Goal: Task Accomplishment & Management: Manage account settings

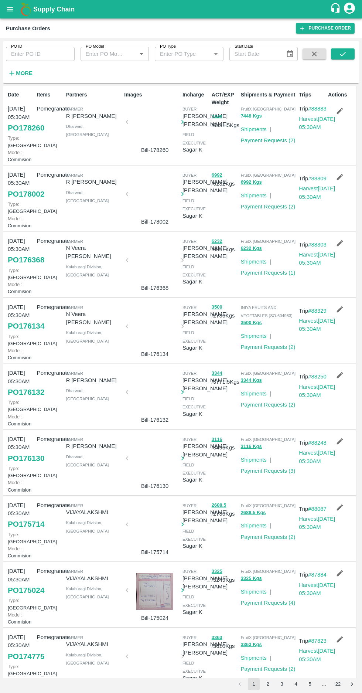
click at [14, 74] on icon "button" at bounding box center [12, 73] width 8 height 8
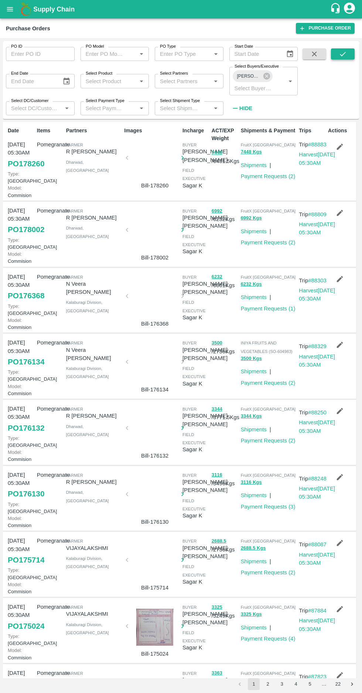
click at [335, 54] on button "submit" at bounding box center [343, 53] width 24 height 11
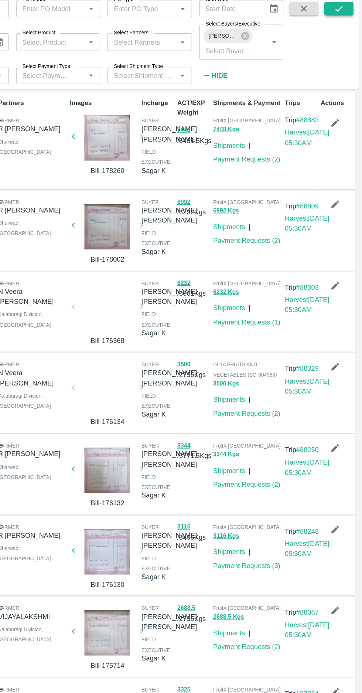
click at [336, 58] on button "submit" at bounding box center [343, 53] width 24 height 11
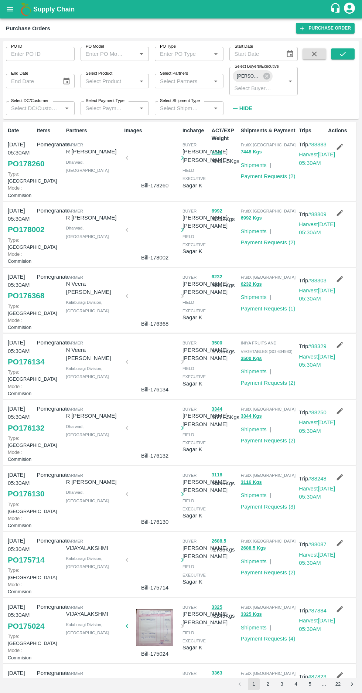
click at [336, 143] on icon "button" at bounding box center [340, 147] width 8 height 8
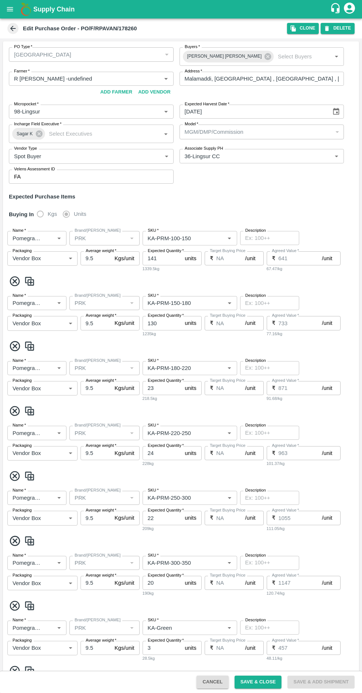
click at [296, 12] on h1 "Supply Chain" at bounding box center [181, 9] width 297 height 10
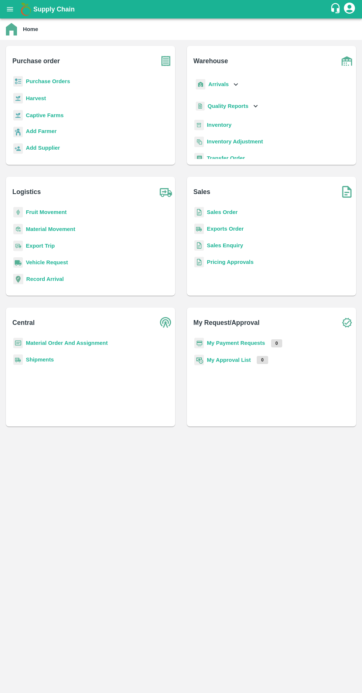
click at [48, 79] on b "Purchase Orders" at bounding box center [48, 81] width 44 height 6
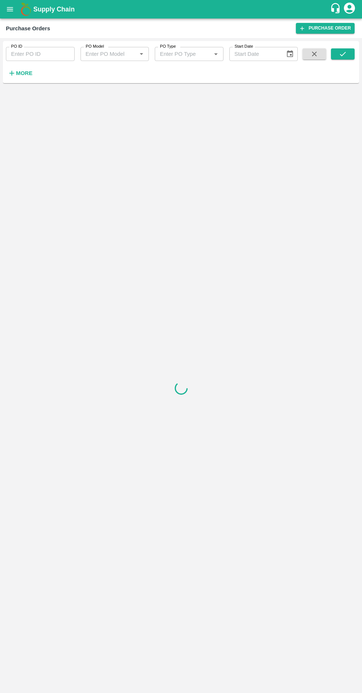
click at [17, 72] on strong "More" at bounding box center [24, 73] width 17 height 6
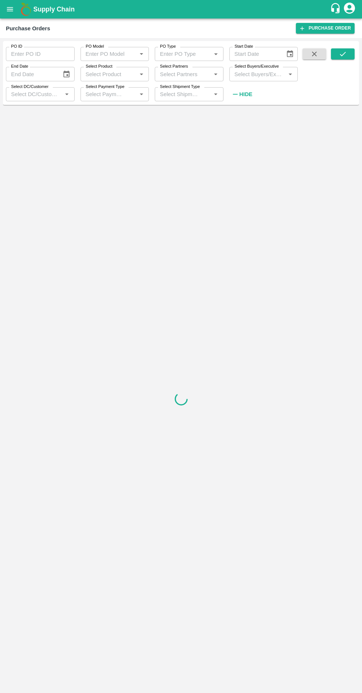
click at [258, 74] on input "Select Buyers/Executive" at bounding box center [258, 74] width 52 height 10
type input "afza"
click at [243, 116] on input "checkbox" at bounding box center [245, 112] width 15 height 15
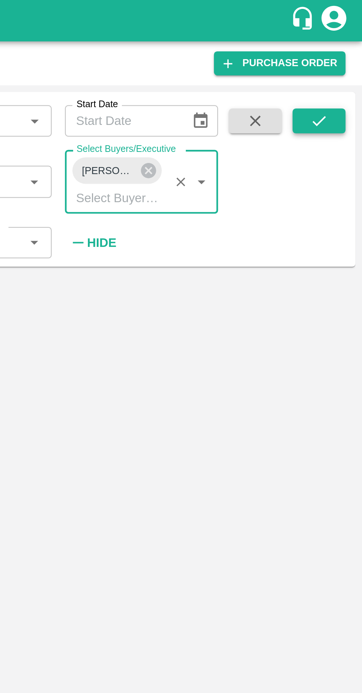
click at [342, 55] on icon "submit" at bounding box center [343, 54] width 6 height 4
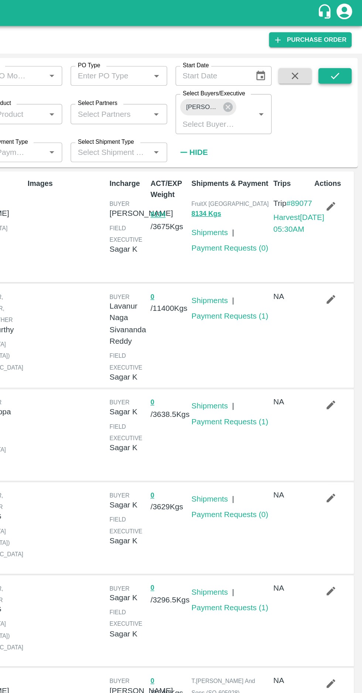
click at [343, 54] on icon "submit" at bounding box center [343, 54] width 8 height 8
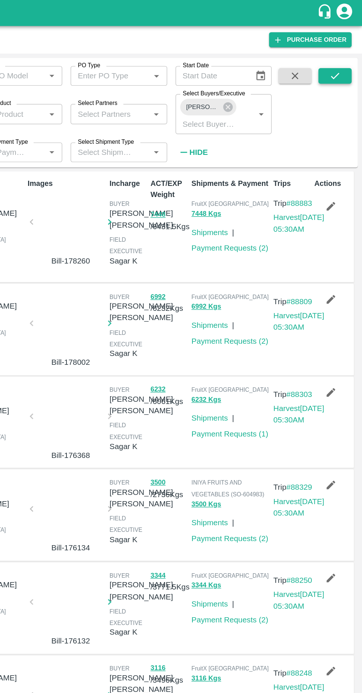
scroll to position [1, 0]
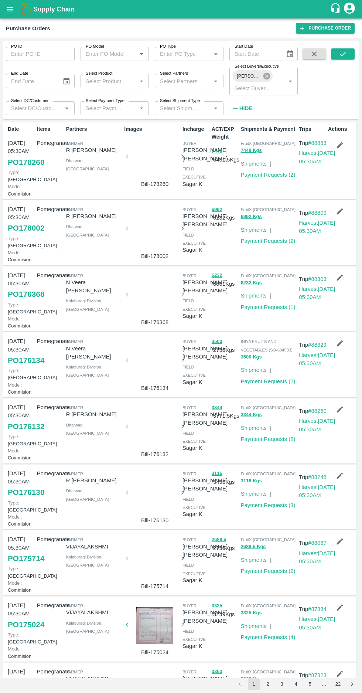
click at [267, 72] on icon at bounding box center [267, 76] width 8 height 8
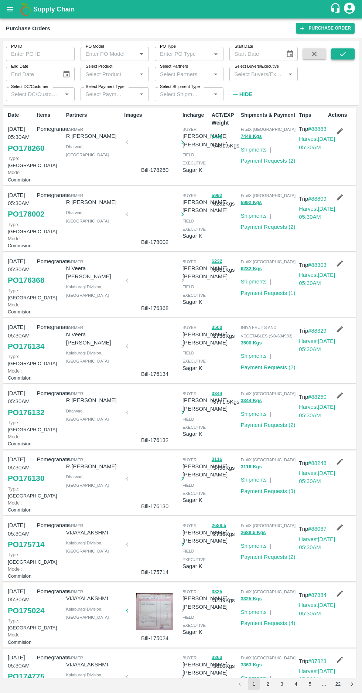
click at [337, 57] on button "submit" at bounding box center [343, 53] width 24 height 11
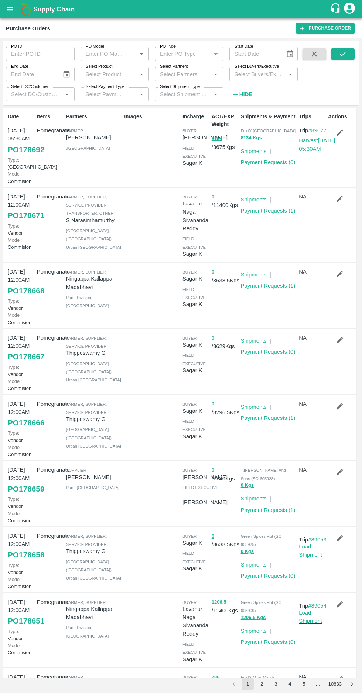
click at [343, 136] on icon "button" at bounding box center [340, 133] width 8 height 8
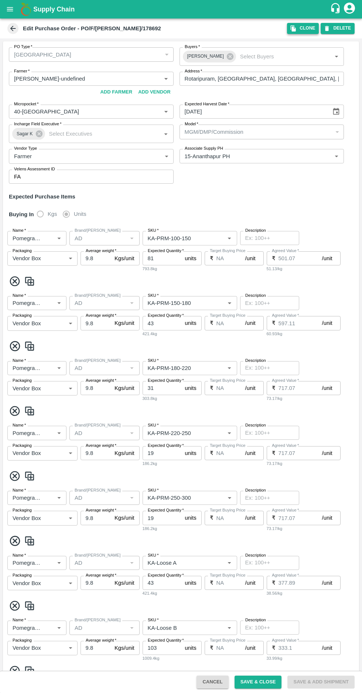
click at [296, 28] on icon "button" at bounding box center [293, 29] width 5 height 6
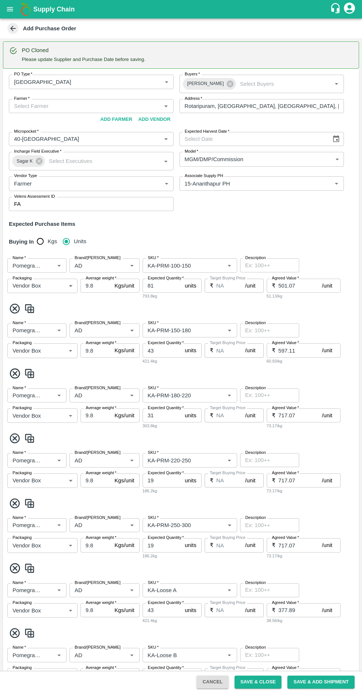
click at [13, 28] on icon at bounding box center [13, 29] width 6 height 6
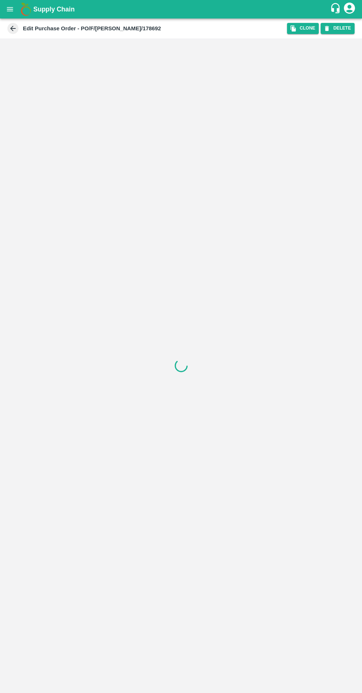
click at [13, 28] on icon at bounding box center [13, 29] width 6 height 6
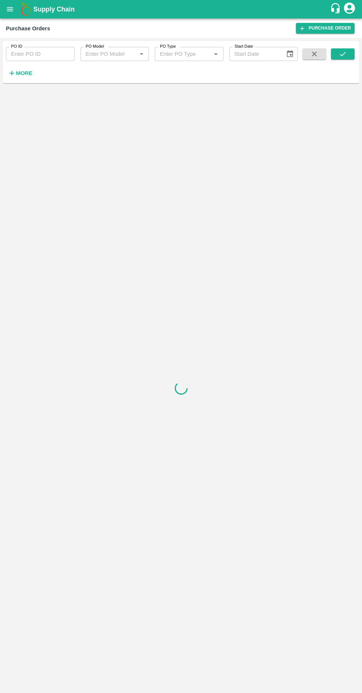
click at [21, 77] on h6 "More" at bounding box center [24, 73] width 17 height 10
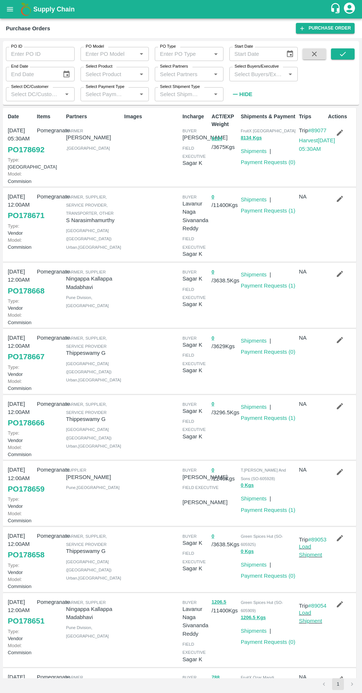
click at [248, 67] on label "Select Buyers/Executive" at bounding box center [257, 67] width 44 height 6
click at [248, 69] on input "Select Buyers/Executive" at bounding box center [258, 74] width 52 height 10
type input "afza"
click at [243, 113] on input "checkbox" at bounding box center [245, 112] width 15 height 15
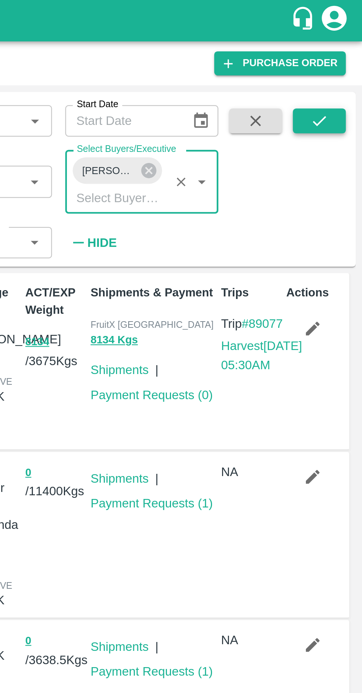
click at [343, 54] on icon "submit" at bounding box center [343, 54] width 8 height 8
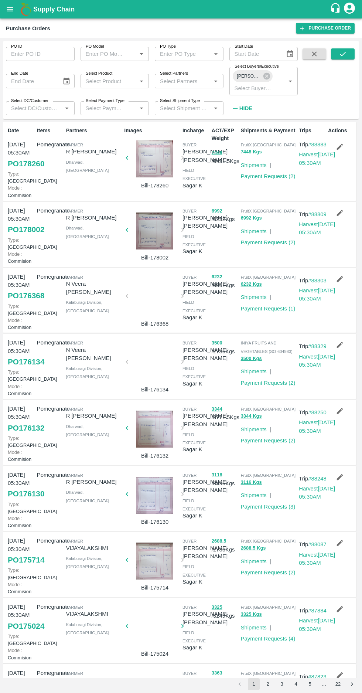
click at [338, 144] on icon "button" at bounding box center [340, 147] width 8 height 8
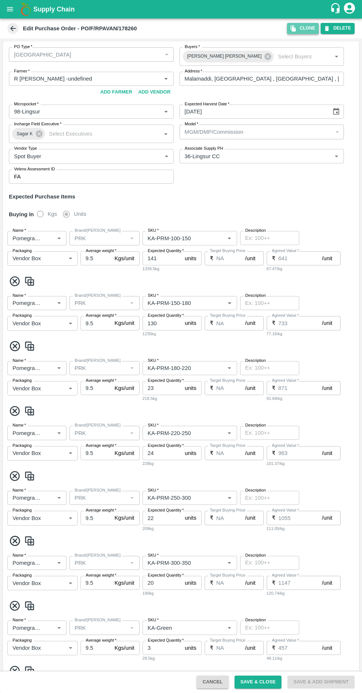
click at [296, 28] on icon "button" at bounding box center [293, 29] width 5 height 6
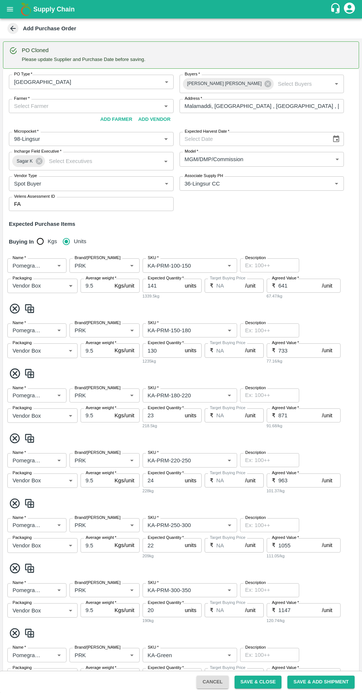
click at [101, 285] on input "9.5" at bounding box center [96, 286] width 31 height 14
type input "9"
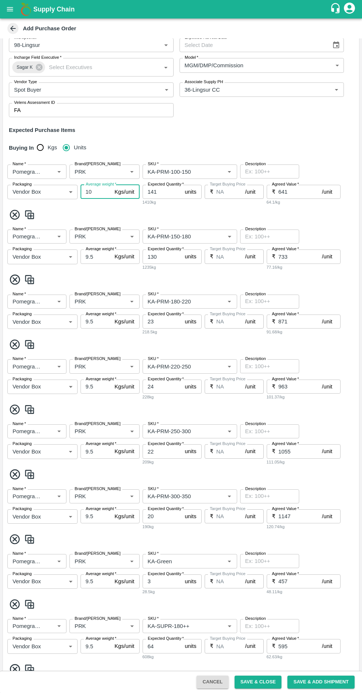
type input "10"
click at [95, 256] on input "9.5" at bounding box center [96, 257] width 31 height 14
type input "9"
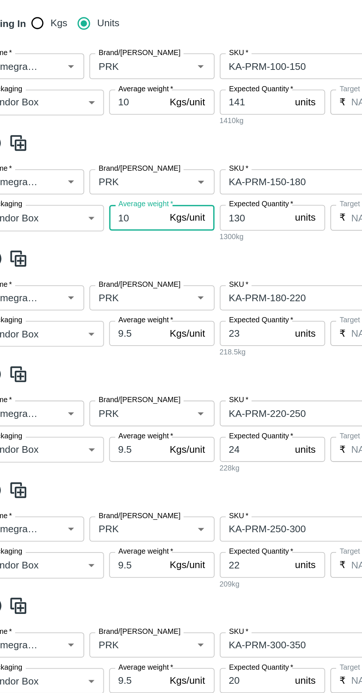
type input "10"
click at [92, 321] on input "9.5" at bounding box center [96, 322] width 31 height 14
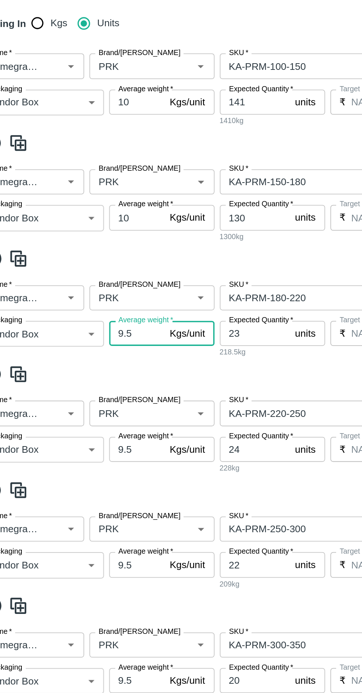
type input "9"
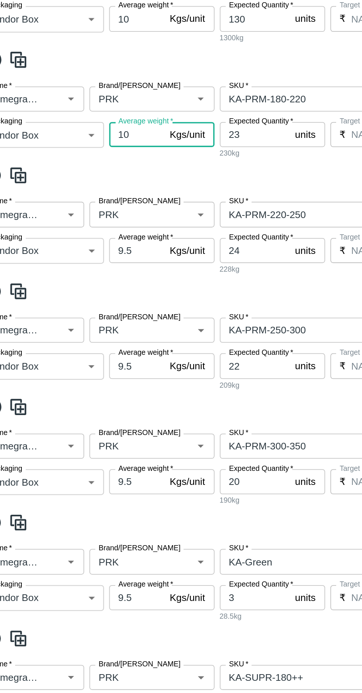
type input "10"
click at [100, 277] on input "9.5" at bounding box center [96, 275] width 31 height 14
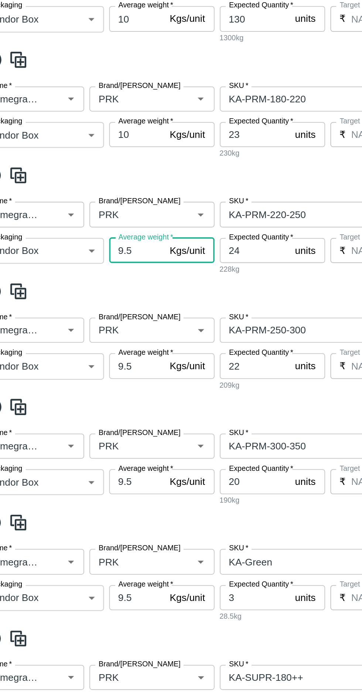
type input "9"
type input "10"
click at [94, 333] on input "9.5" at bounding box center [96, 340] width 31 height 14
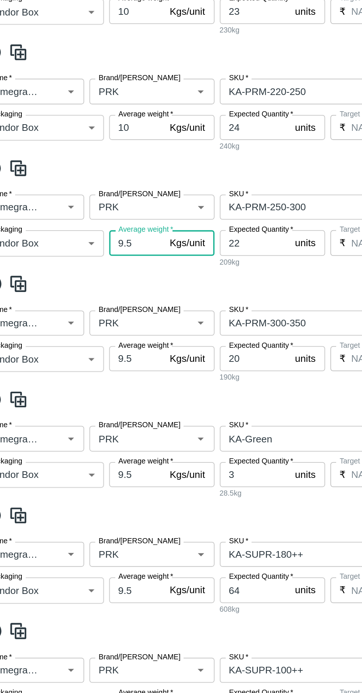
type input "9"
type input "10"
click at [95, 329] on input "9.5" at bounding box center [96, 336] width 31 height 14
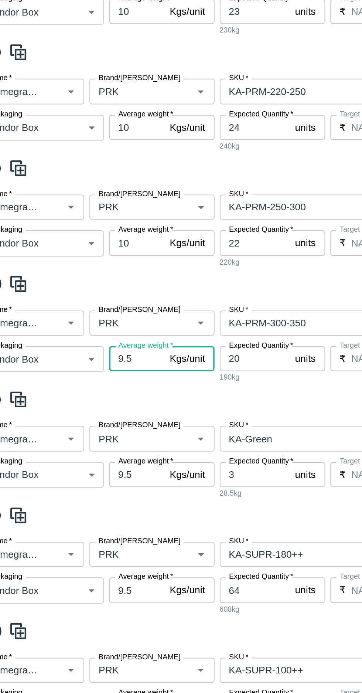
scroll to position [356, 0]
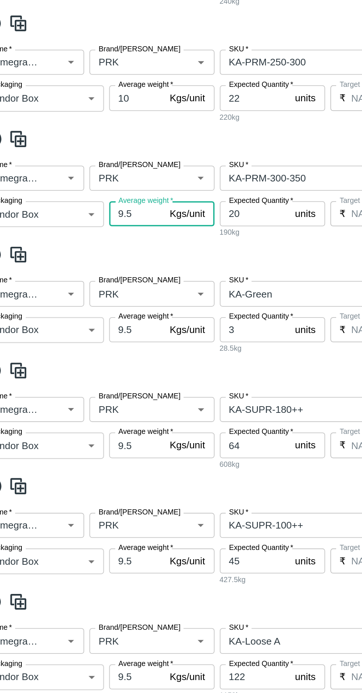
type input "9"
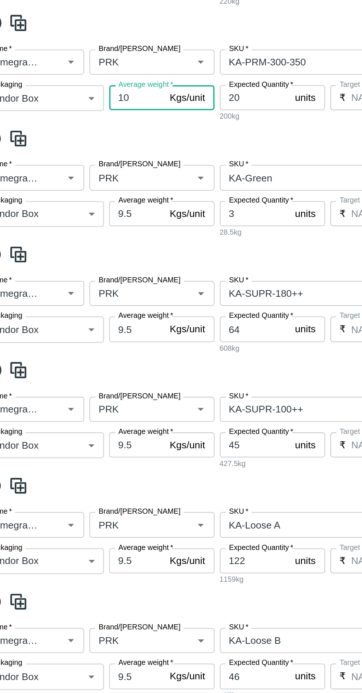
type input "10"
click at [95, 252] on input "9.5" at bounding box center [96, 254] width 31 height 14
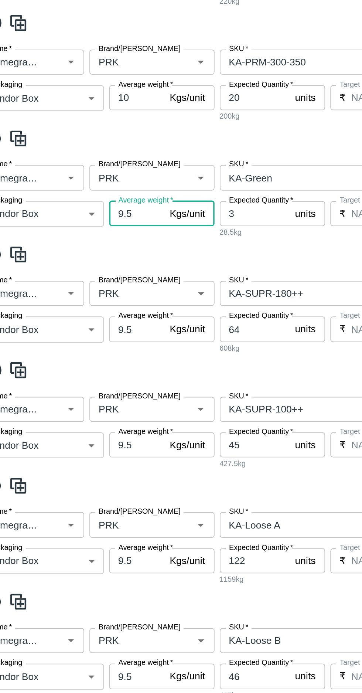
type input "9"
type input "10"
click at [96, 312] on input "9.5" at bounding box center [96, 319] width 31 height 14
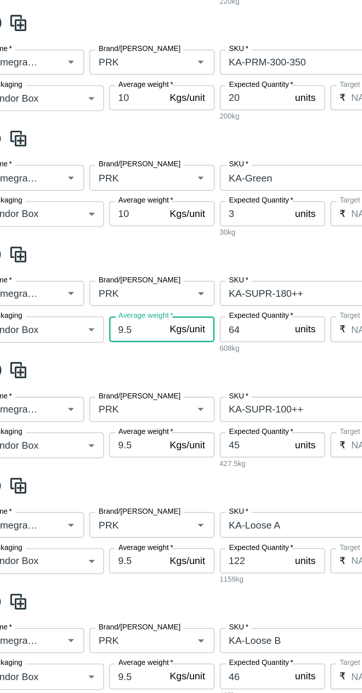
scroll to position [480, 0]
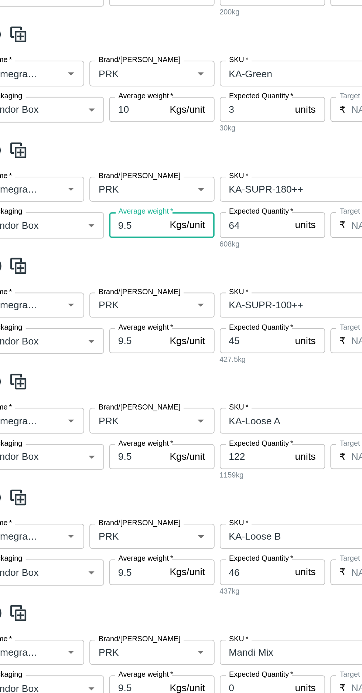
type input "9"
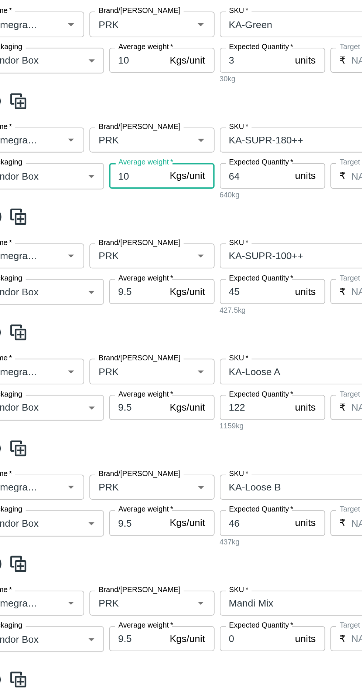
type input "10"
click at [95, 298] on input "9.5" at bounding box center [96, 298] width 31 height 14
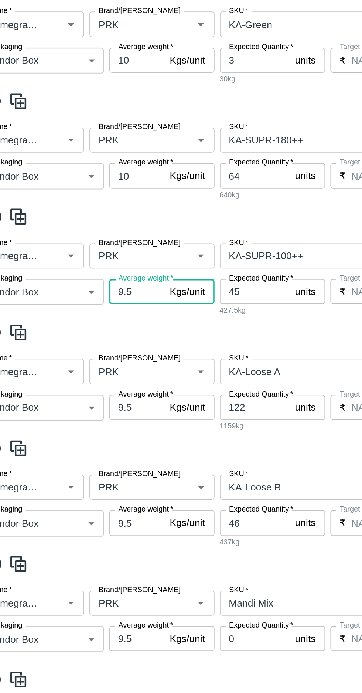
type input "9"
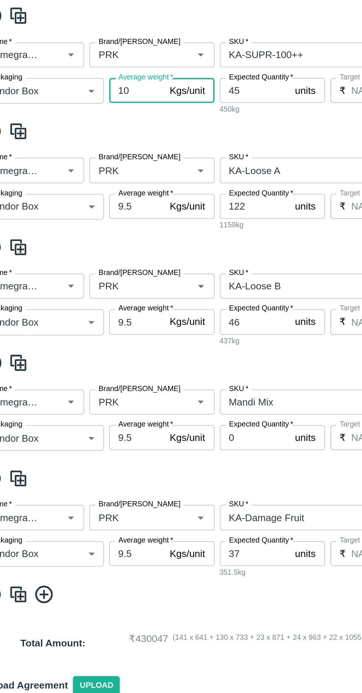
type input "10"
click at [95, 362] on input "9.5" at bounding box center [96, 363] width 31 height 14
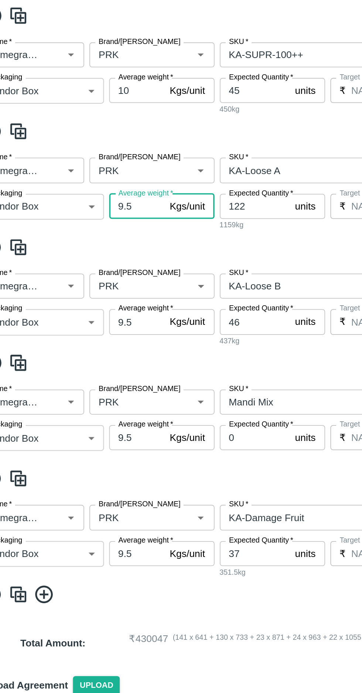
type input "9"
type input "10"
click at [94, 424] on input "9.5" at bounding box center [96, 428] width 31 height 14
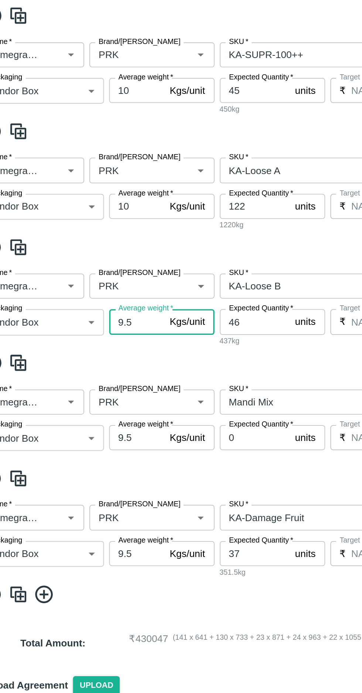
type input "9"
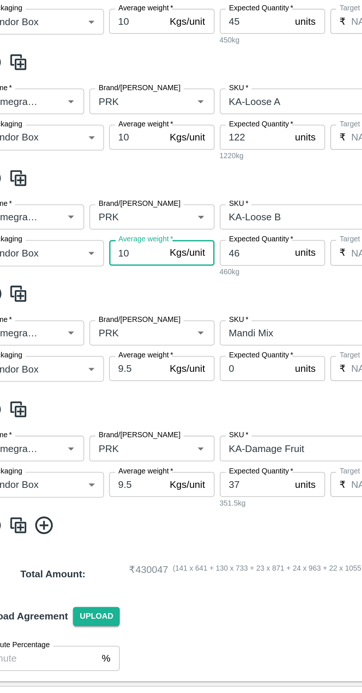
type input "10"
click at [92, 494] on input "9.5" at bounding box center [96, 493] width 31 height 14
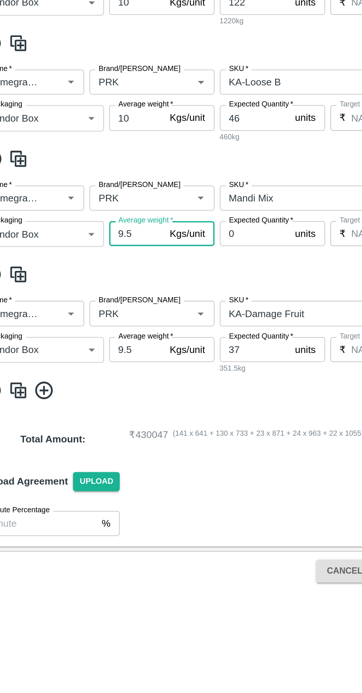
type input "9"
type input "10"
click at [96, 554] on input "9.5" at bounding box center [96, 558] width 31 height 14
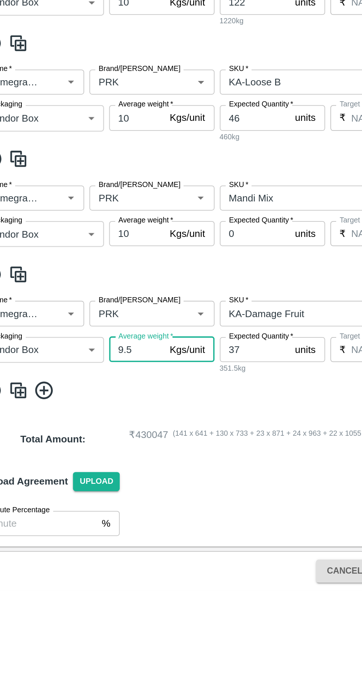
type input "9"
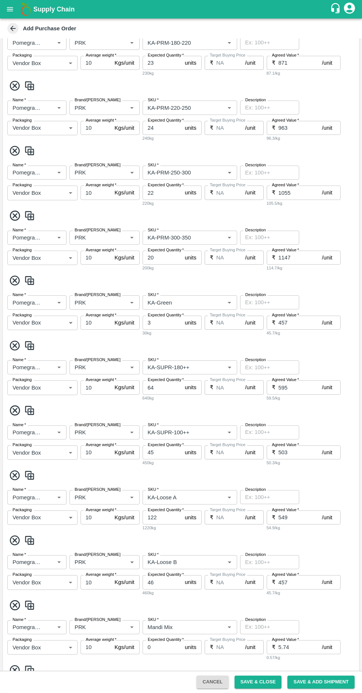
scroll to position [367, 0]
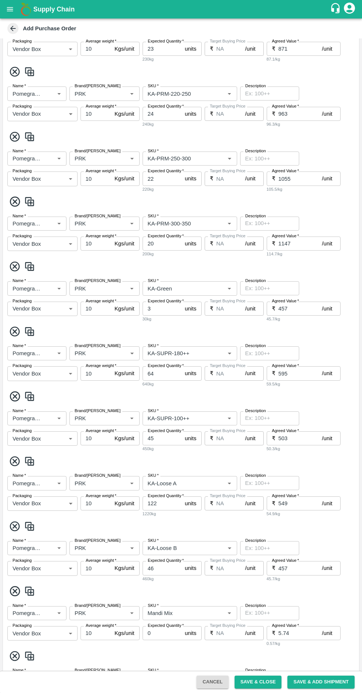
type input "10"
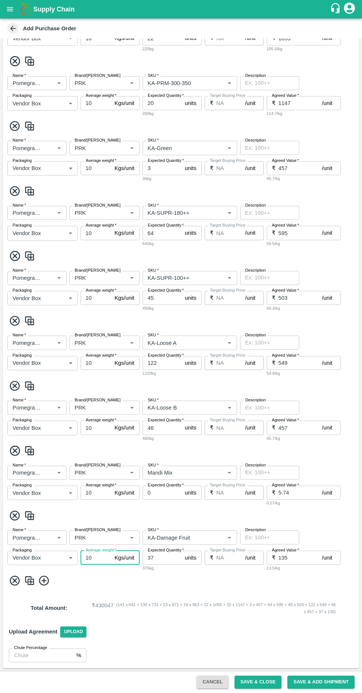
scroll to position [331, 0]
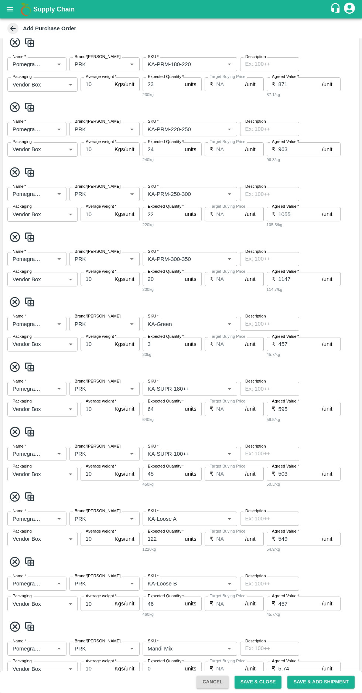
click at [208, 322] on input "SKU   *" at bounding box center [179, 324] width 68 height 10
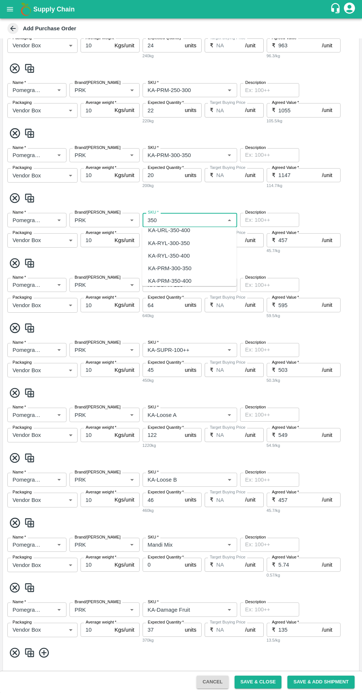
scroll to position [214, 0]
click at [160, 263] on div "KA-PRM-350-400" at bounding box center [169, 264] width 43 height 8
type input "KA-PRM-350-400"
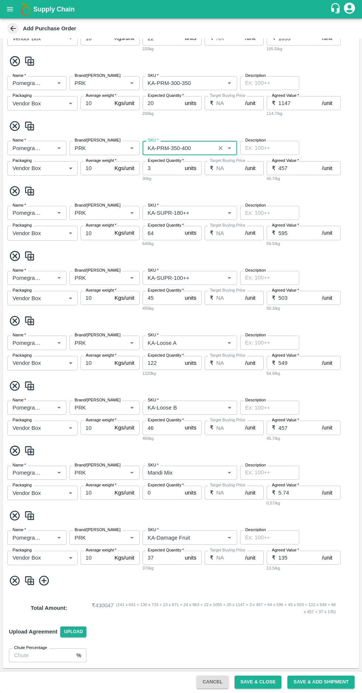
scroll to position [0, 0]
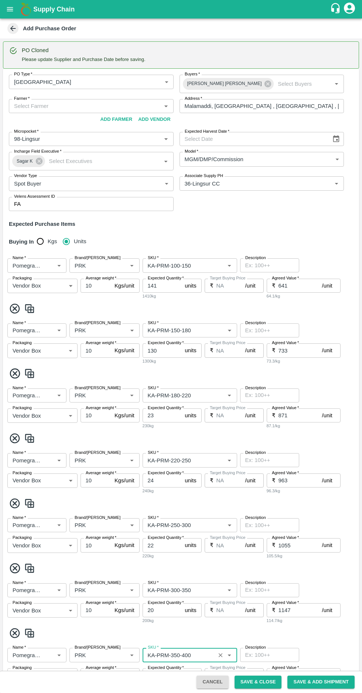
click at [54, 107] on input "Farmer   *" at bounding box center [85, 106] width 148 height 10
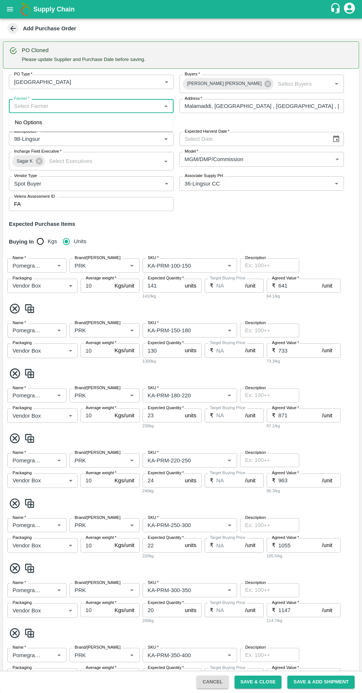
paste input "+918861340034"
click at [17, 107] on input "Farmer   *" at bounding box center [85, 106] width 148 height 10
type input "+918861340034"
click at [10, 65] on div at bounding box center [13, 55] width 8 height 22
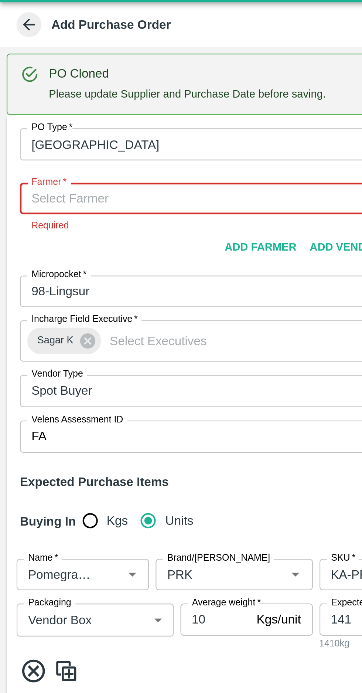
paste input "+918861340034"
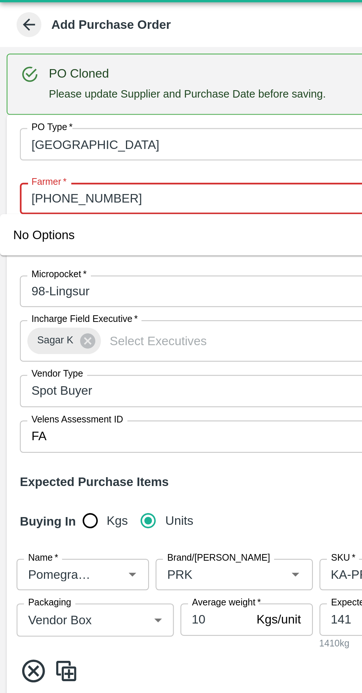
click at [24, 104] on input "Farmer   *" at bounding box center [85, 106] width 148 height 10
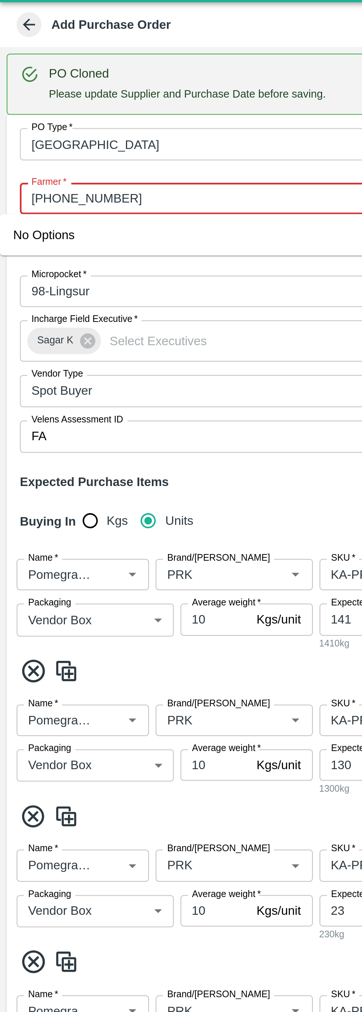
click at [27, 106] on input "Farmer   *" at bounding box center [85, 106] width 148 height 10
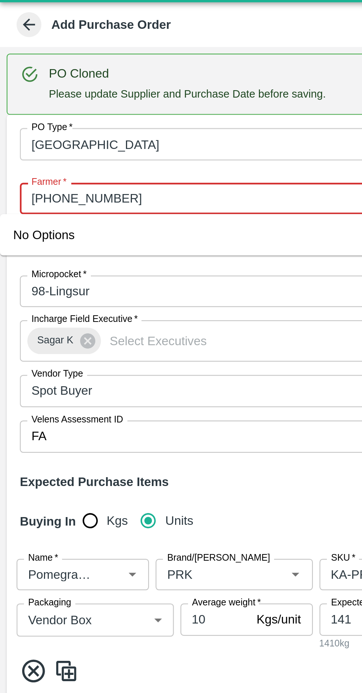
click at [24, 105] on input "Farmer   *" at bounding box center [85, 106] width 148 height 10
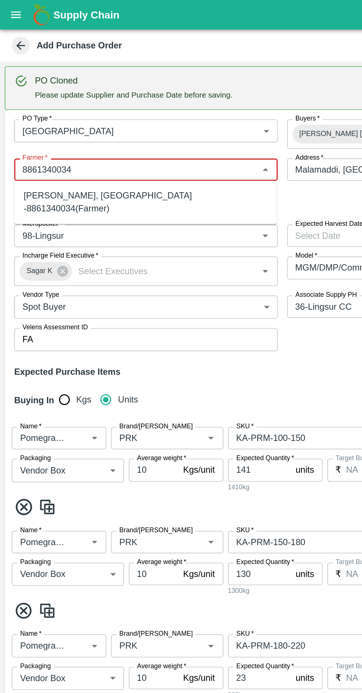
click at [52, 123] on div "R Pavan Kumar -Malamaddi, Dharwad -8861340034(Farmer)" at bounding box center [91, 126] width 152 height 17
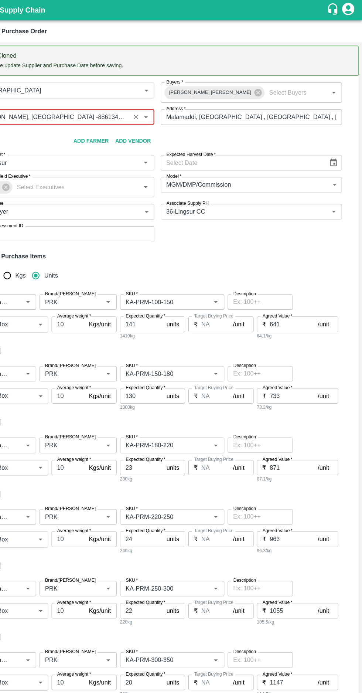
type input "R Pavan Kumar -Malamaddi, Dharwad -8861340034(Farmer)"
click at [338, 147] on div "PO Type   * Farm Gate 1 PO Type Buyers   * Shaik Afzal Basha Buyers   * Farmer …" at bounding box center [181, 147] width 356 height 157
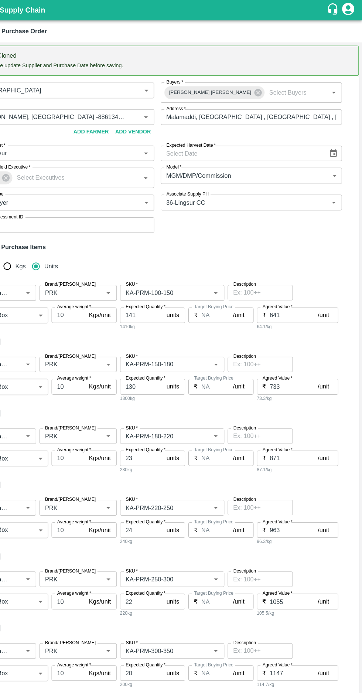
click at [336, 137] on icon "Choose date" at bounding box center [337, 138] width 6 height 7
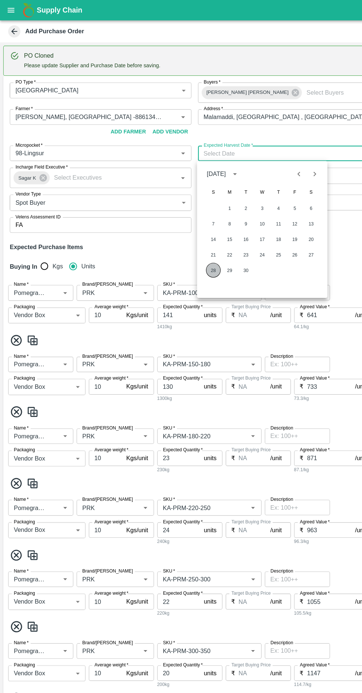
click at [193, 245] on button "28" at bounding box center [193, 244] width 13 height 13
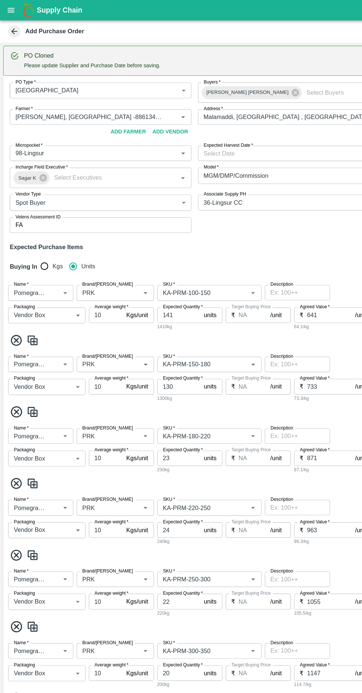
type input "28/09/2025"
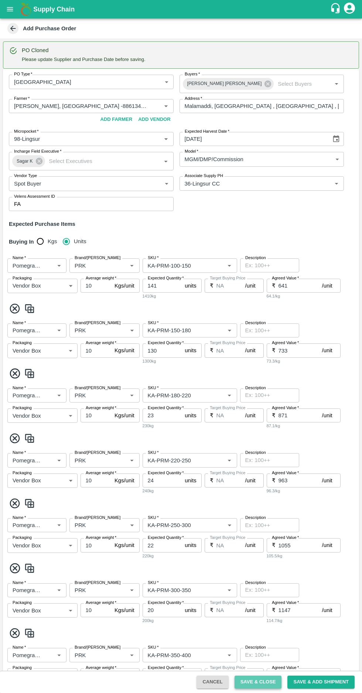
click at [268, 680] on button "Save & Close" at bounding box center [258, 682] width 47 height 13
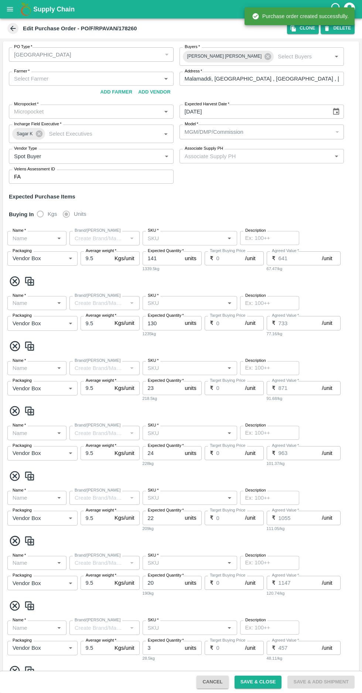
click at [10, 28] on icon at bounding box center [13, 28] width 8 height 8
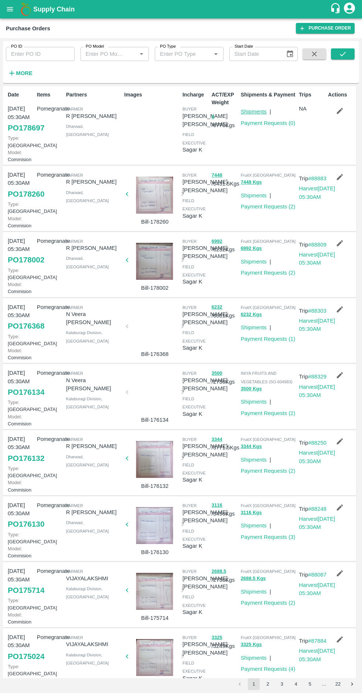
click at [249, 114] on link "Shipments" at bounding box center [254, 112] width 26 height 6
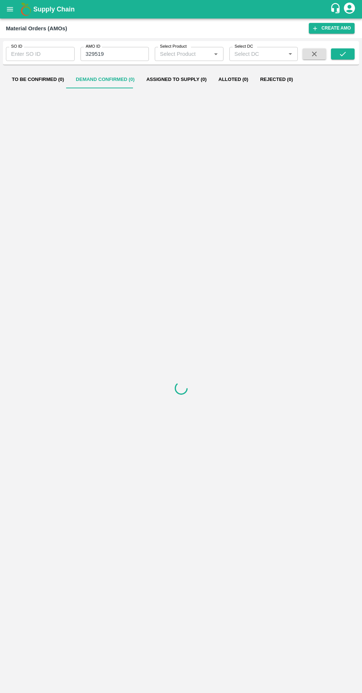
click at [113, 54] on input "329519" at bounding box center [115, 54] width 69 height 14
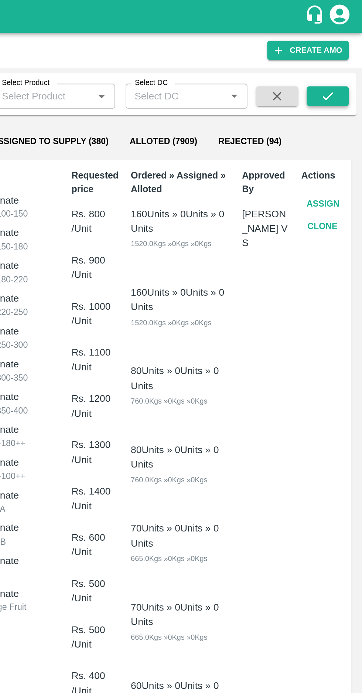
type input "330221"
click at [336, 57] on button "submit" at bounding box center [343, 53] width 24 height 11
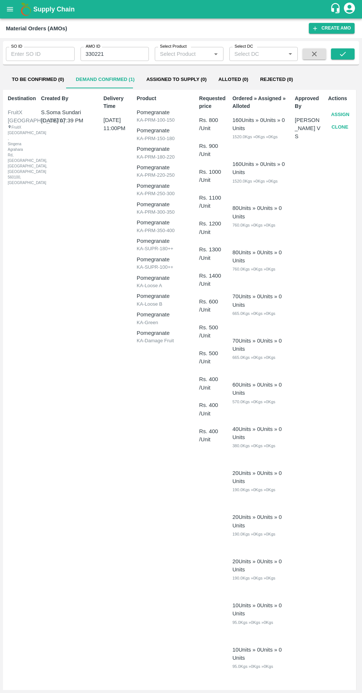
click at [332, 109] on button "Assign" at bounding box center [340, 114] width 24 height 13
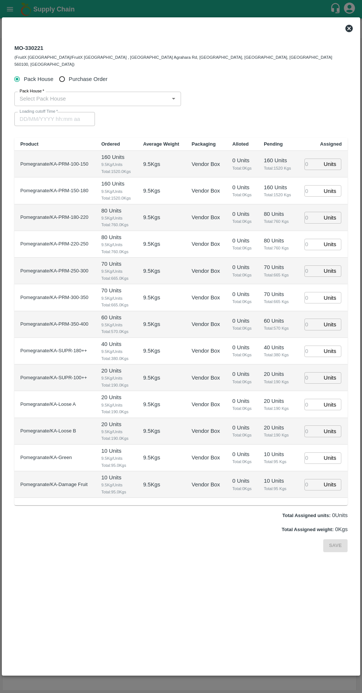
type input "02/10/2025 11:00 PM"
click at [60, 72] on input "Purchase Order" at bounding box center [62, 79] width 14 height 14
radio input "true"
click at [50, 94] on input "PO   *" at bounding box center [172, 99] width 311 height 10
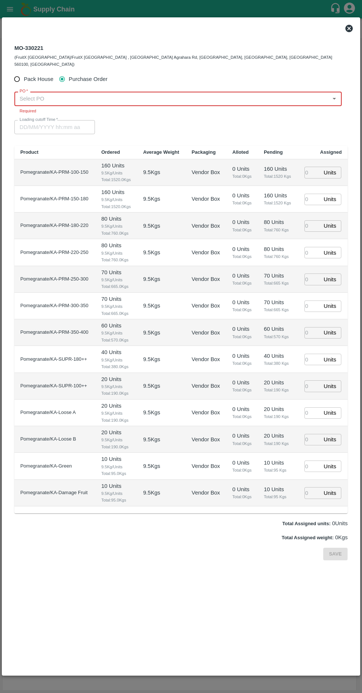
click at [36, 94] on input "PO   *" at bounding box center [172, 99] width 311 height 10
click at [42, 107] on div "PO-178697(R Pavan Kumar -8861340034)" at bounding box center [75, 108] width 111 height 8
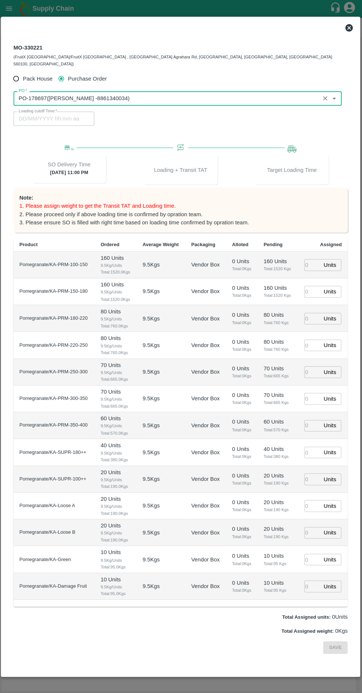
type input "PO-178697(R Pavan Kumar -8861340034)"
click at [308, 259] on input "number" at bounding box center [313, 264] width 16 height 11
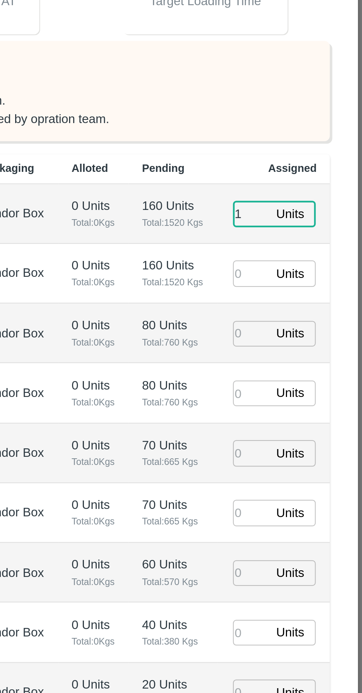
type input "1"
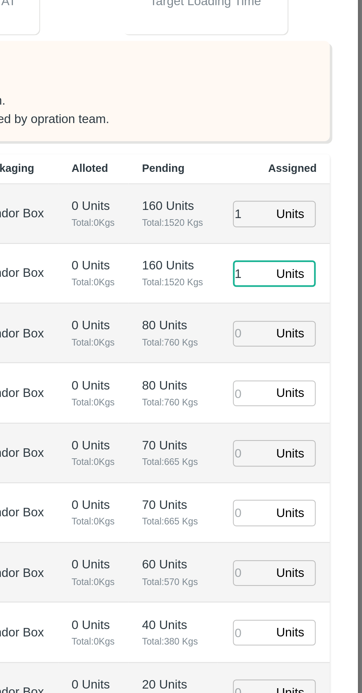
type input "1"
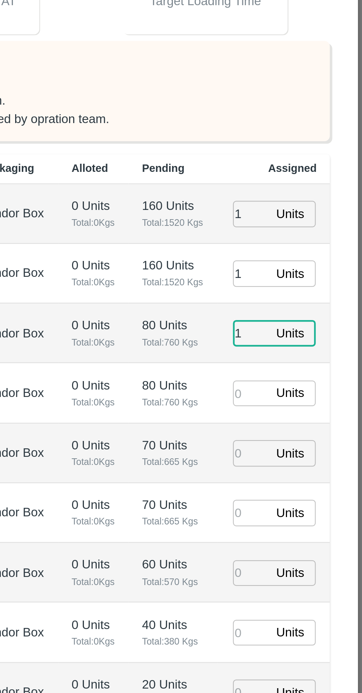
type input "1"
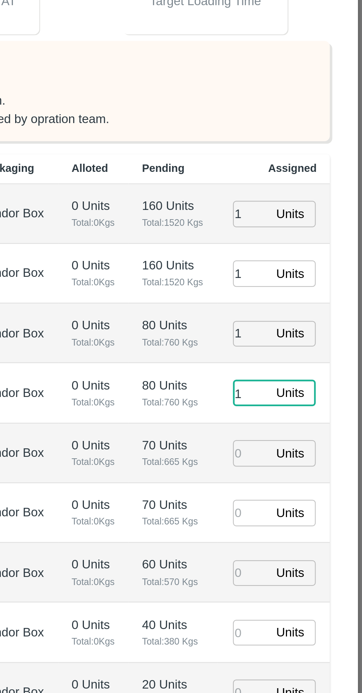
type input "1"
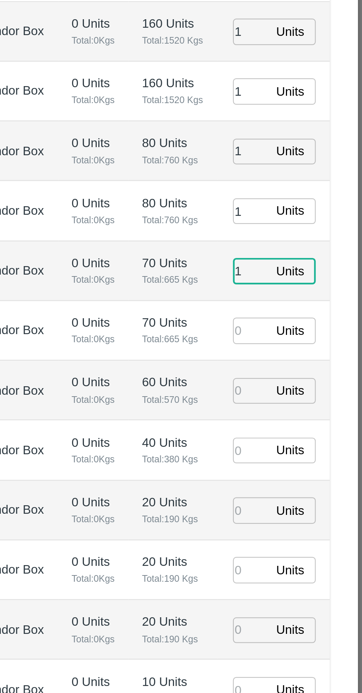
type input "1"
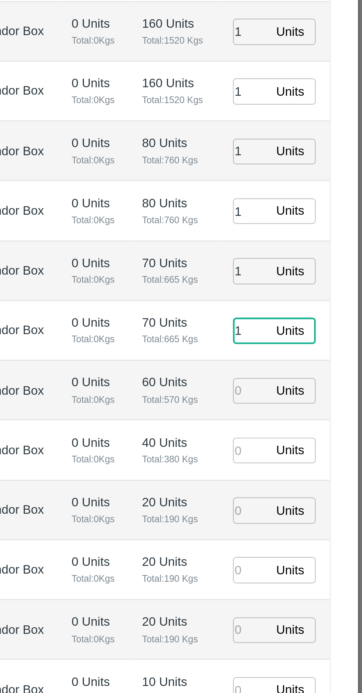
type input "1"
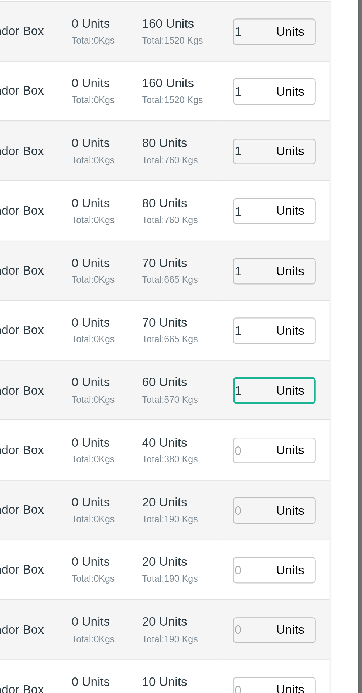
type input "1"
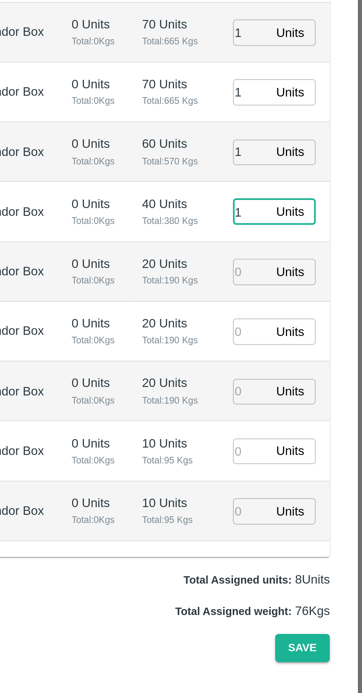
type input "1"
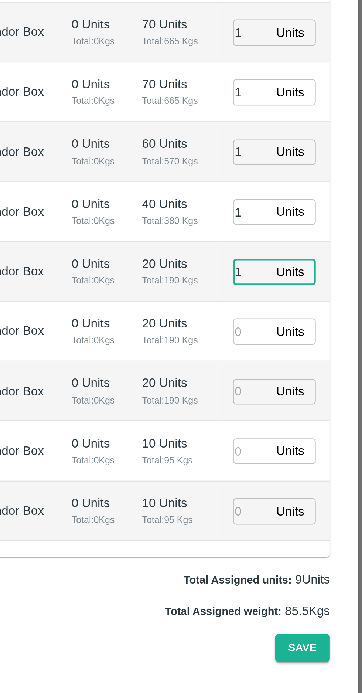
type input "1"
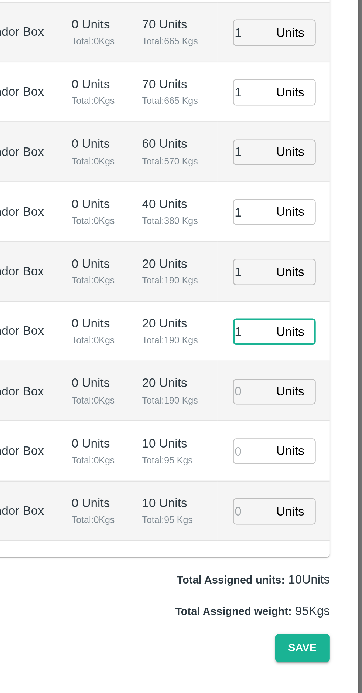
type input "1"
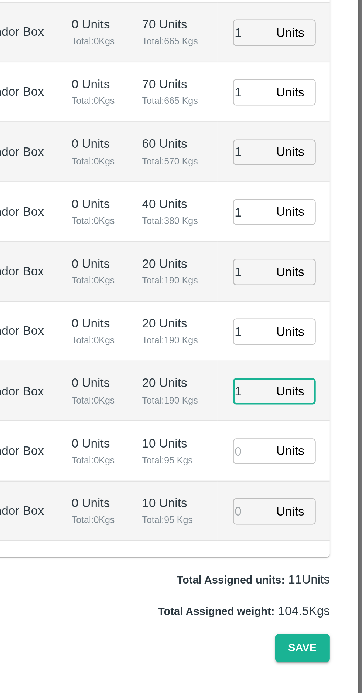
type input "1"
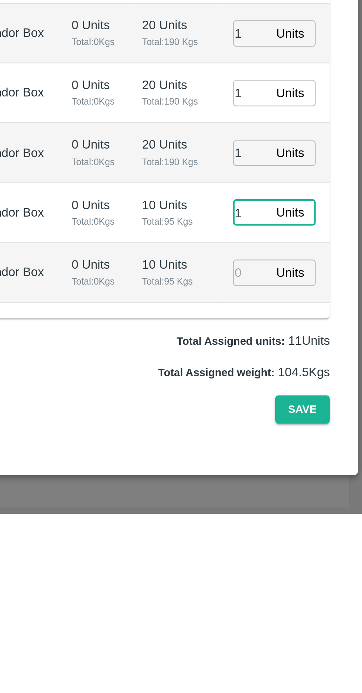
type input "1"
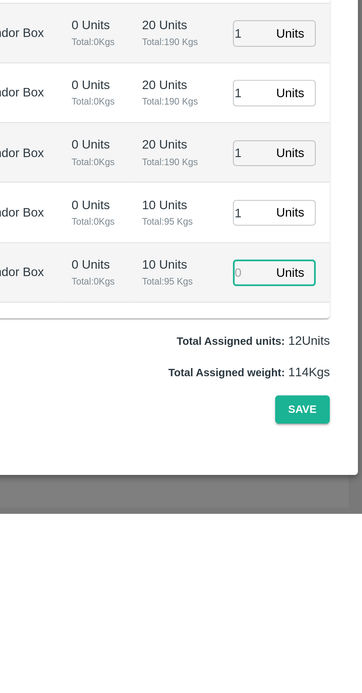
type input "02/10/2025 06:42 AM"
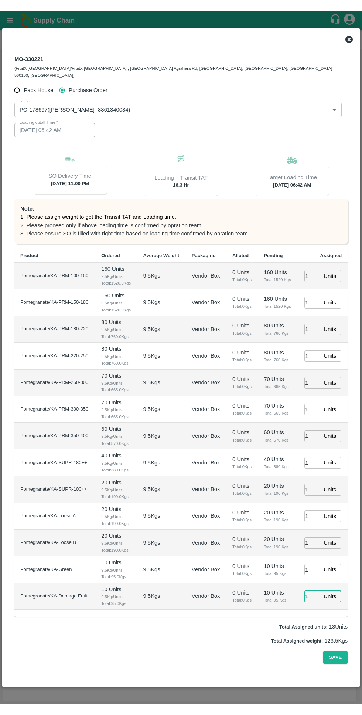
scroll to position [16, 0]
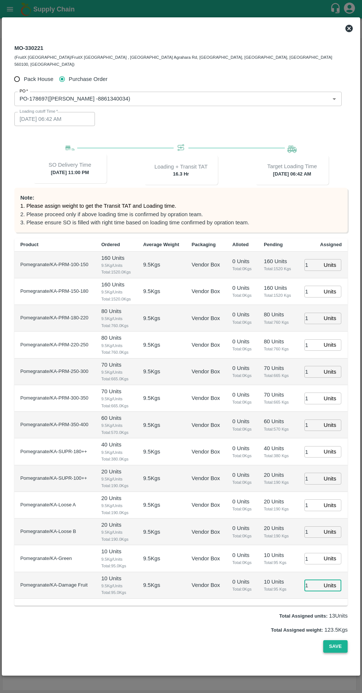
type input "1"
click at [339, 653] on button "Save" at bounding box center [336, 646] width 24 height 13
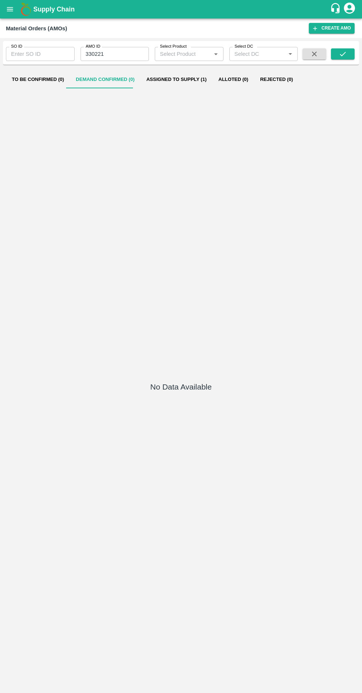
click at [165, 78] on button "Assigned to Supply (1)" at bounding box center [177, 80] width 72 height 18
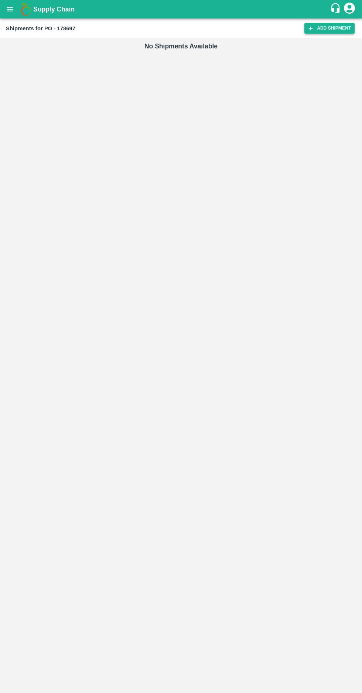
click at [313, 28] on icon at bounding box center [311, 28] width 4 height 4
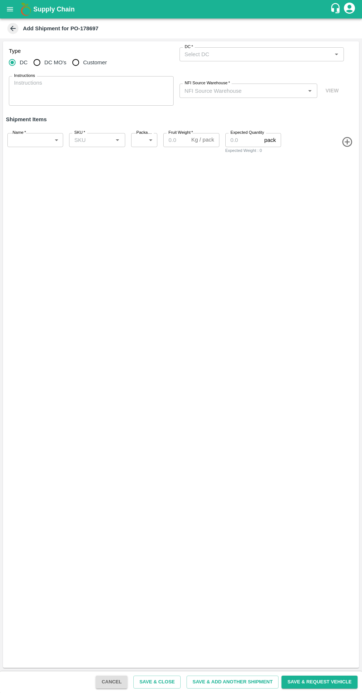
click at [73, 63] on input "Customer" at bounding box center [75, 62] width 15 height 15
radio input "true"
click at [39, 61] on input "DC MO's" at bounding box center [37, 62] width 15 height 15
radio input "true"
click at [210, 45] on label "DC (Material Orders)   *" at bounding box center [205, 47] width 41 height 6
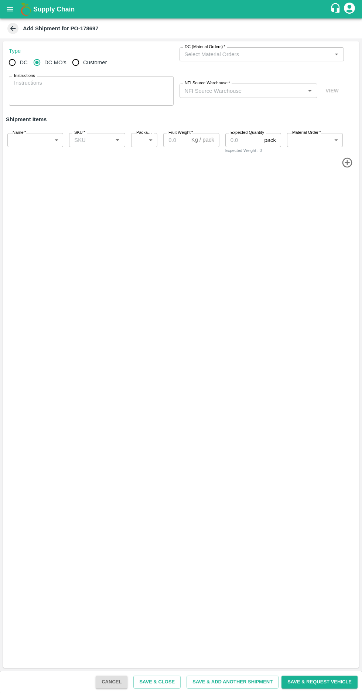
click at [210, 50] on input "DC (Material Orders)   *" at bounding box center [256, 55] width 148 height 10
click at [43, 61] on input "DC MO's" at bounding box center [37, 62] width 15 height 15
radio input "true"
click at [205, 51] on input "DC (Material Orders)   *" at bounding box center [256, 55] width 148 height 10
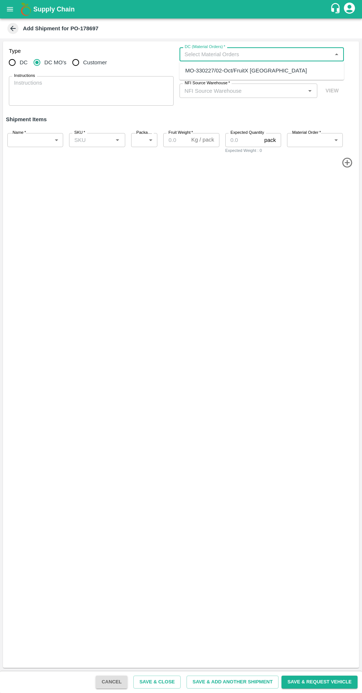
click at [225, 73] on div "MO-330227/02-Oct/FruitX [GEOGRAPHIC_DATA]" at bounding box center [246, 71] width 122 height 8
type input "MO-330227/02-Oct/FruitX [GEOGRAPHIC_DATA]"
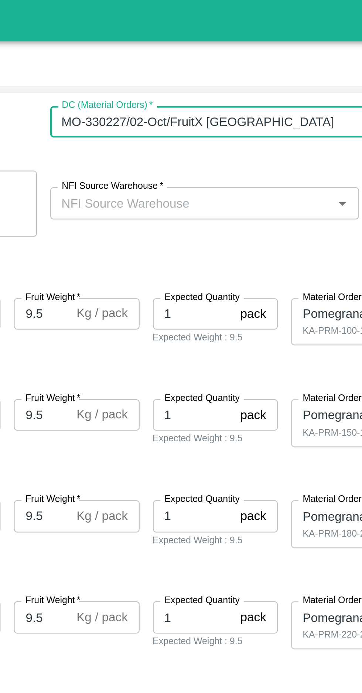
click at [205, 92] on input "NFI Source Warehouse   *" at bounding box center [243, 91] width 122 height 10
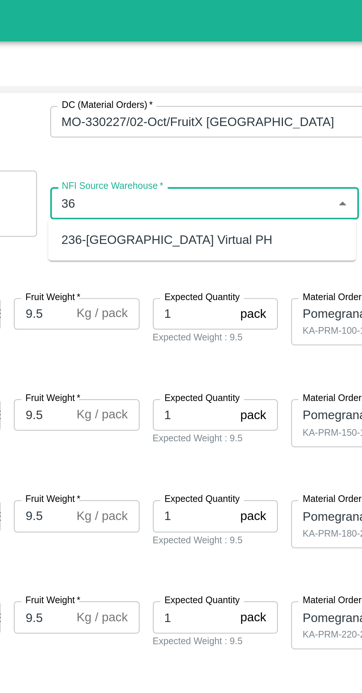
type input "3"
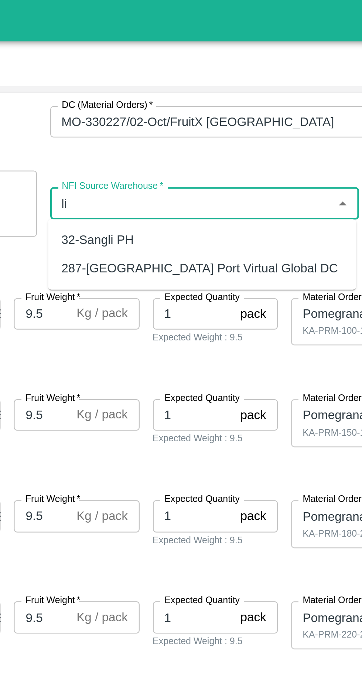
type input "l"
type input "L"
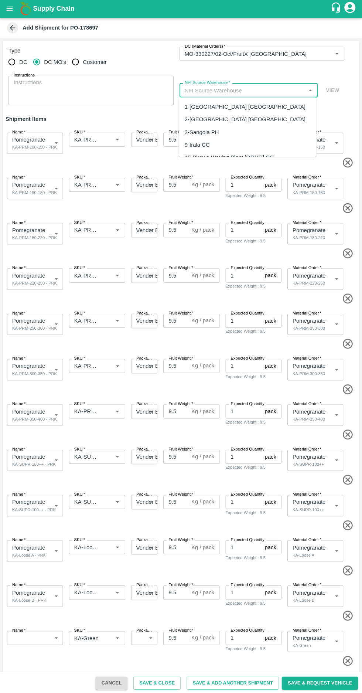
click at [201, 90] on input "NFI Source Warehouse   *" at bounding box center [243, 91] width 122 height 10
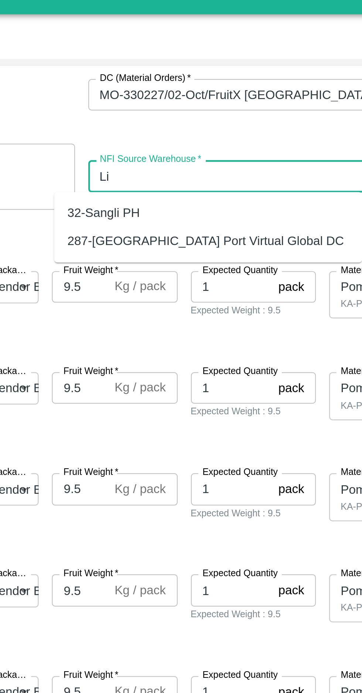
type input "L"
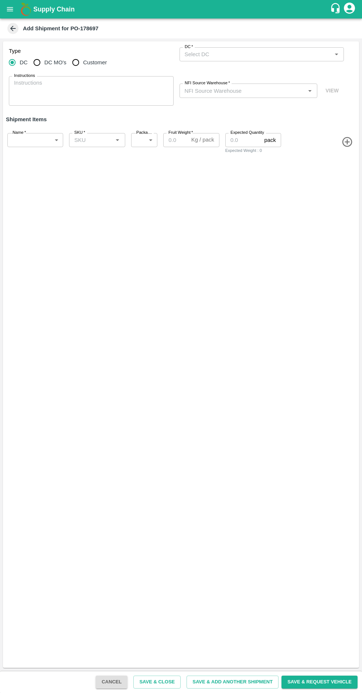
click at [33, 58] on input "DC MO's" at bounding box center [37, 62] width 15 height 15
radio input "true"
click at [212, 54] on input "DC (Material Orders)   *" at bounding box center [256, 55] width 148 height 10
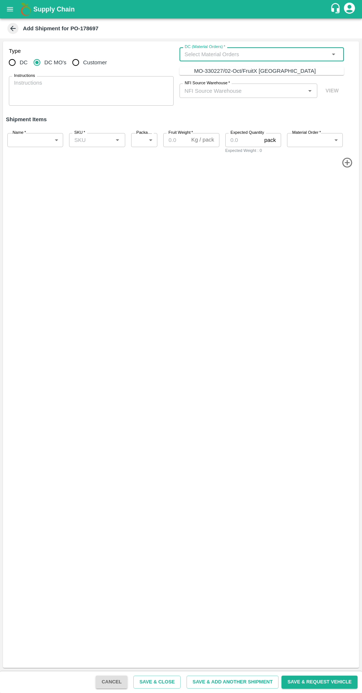
click at [213, 70] on div "MO-330227/02-Oct/FruitX [GEOGRAPHIC_DATA]" at bounding box center [255, 71] width 122 height 8
type input "MO-330227/02-Oct/FruitX [GEOGRAPHIC_DATA]"
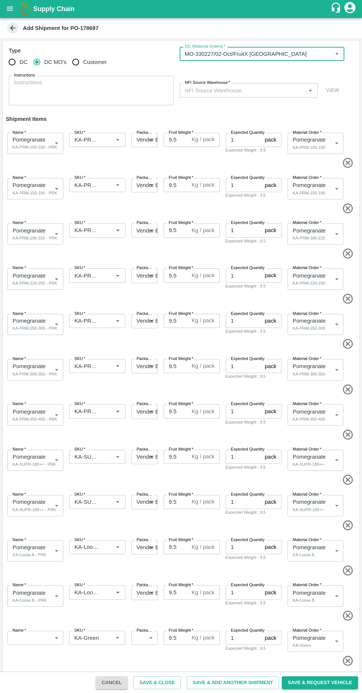
click at [205, 91] on input "NFI Source Warehouse   *" at bounding box center [243, 91] width 122 height 10
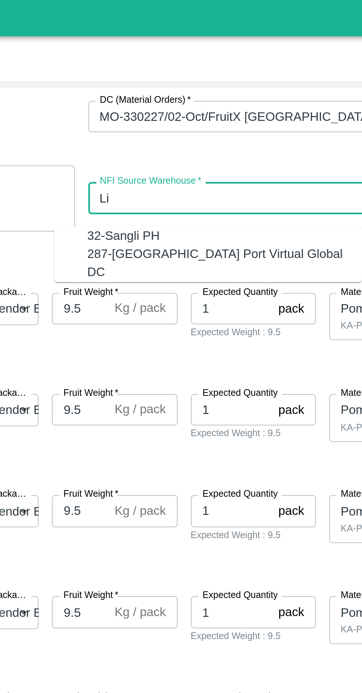
type input "L"
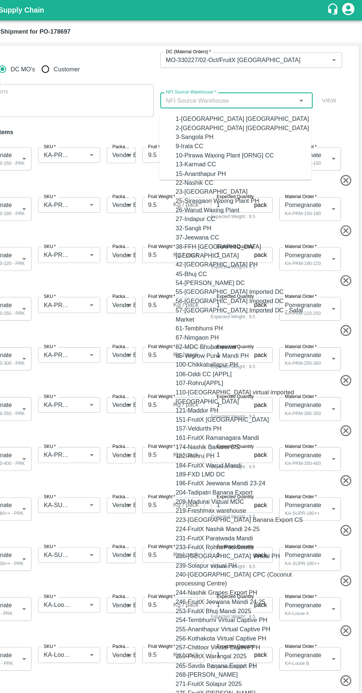
click at [198, 91] on input "NFI Source Warehouse   *" at bounding box center [243, 91] width 122 height 10
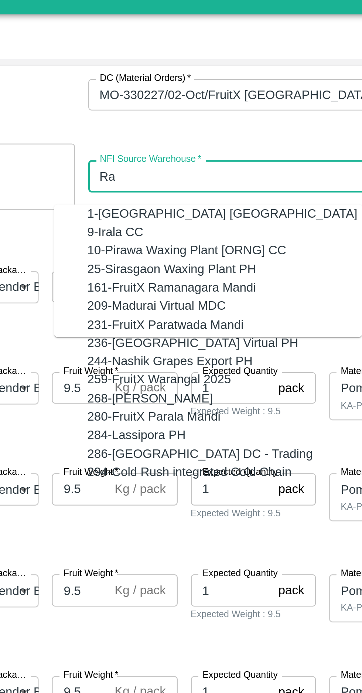
type input "R"
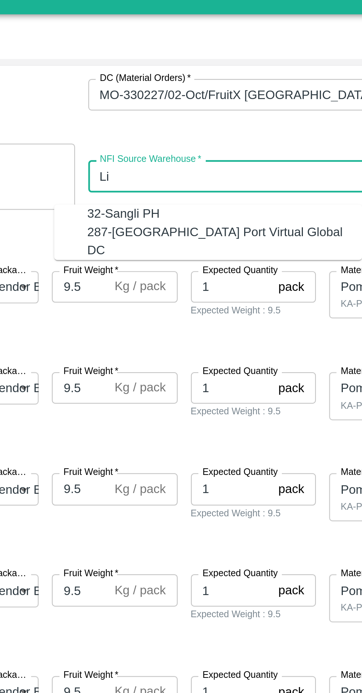
type input "Lin"
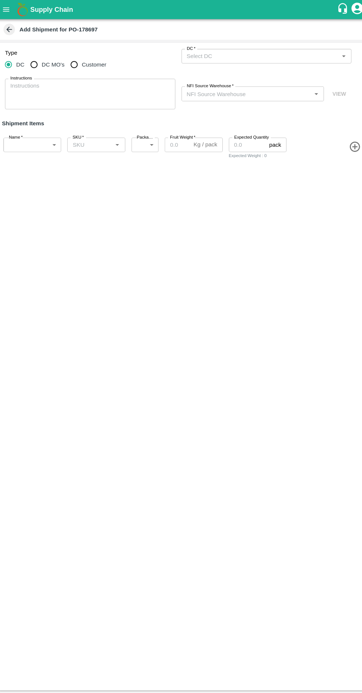
click at [36, 59] on input "DC MO's" at bounding box center [37, 62] width 15 height 15
radio input "true"
click at [210, 54] on input "DC (Material Orders)   *" at bounding box center [256, 55] width 148 height 10
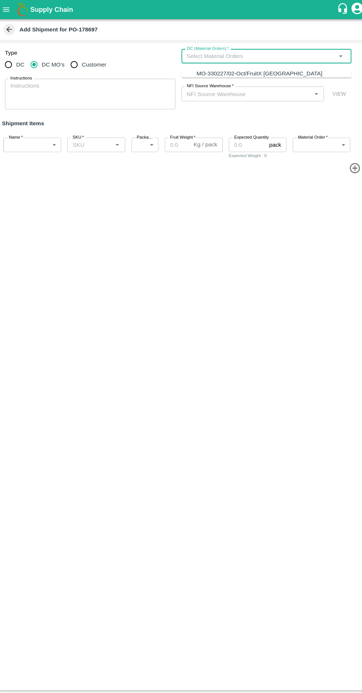
click at [211, 73] on div "MO-330227/02-Oct/FruitX [GEOGRAPHIC_DATA]" at bounding box center [255, 71] width 122 height 8
type input "MO-330227/02-Oct/FruitX [GEOGRAPHIC_DATA]"
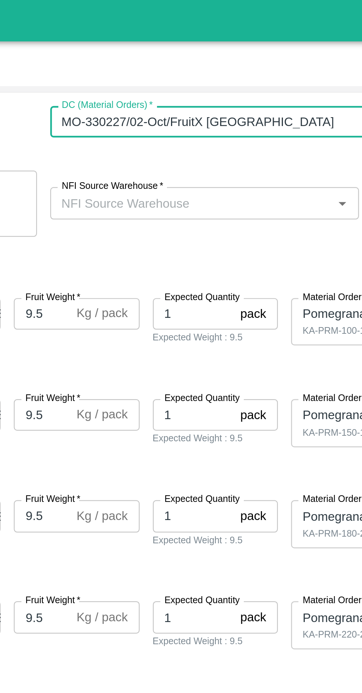
click at [204, 93] on input "NFI Source Warehouse   *" at bounding box center [243, 91] width 122 height 10
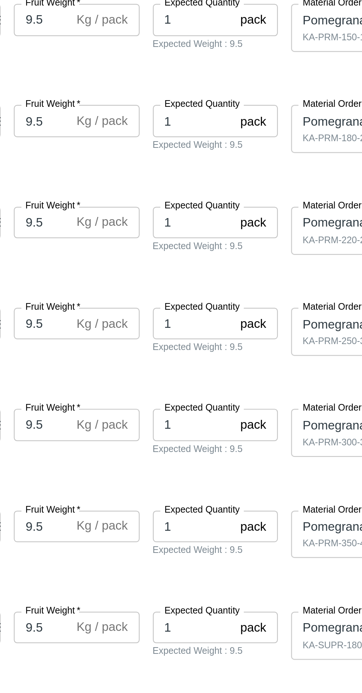
scroll to position [46, 0]
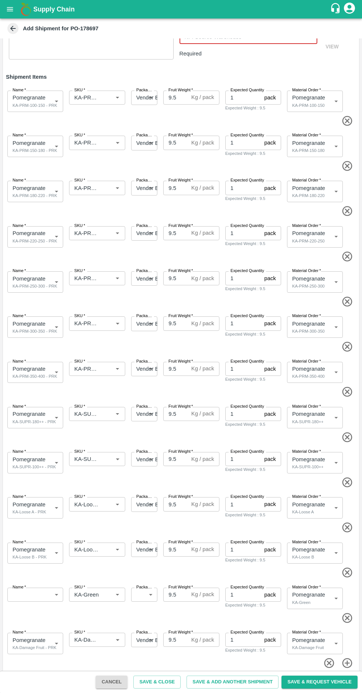
click at [13, 28] on icon at bounding box center [13, 29] width 6 height 6
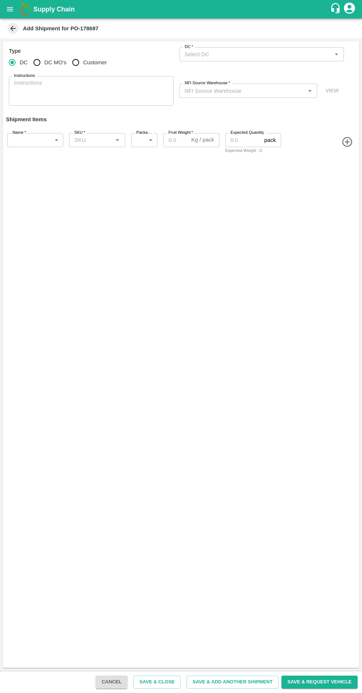
click at [12, 30] on icon at bounding box center [13, 29] width 6 height 6
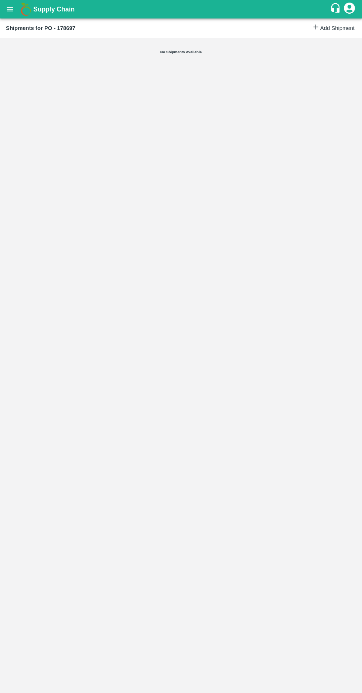
click at [12, 7] on icon "open drawer" at bounding box center [10, 9] width 6 height 4
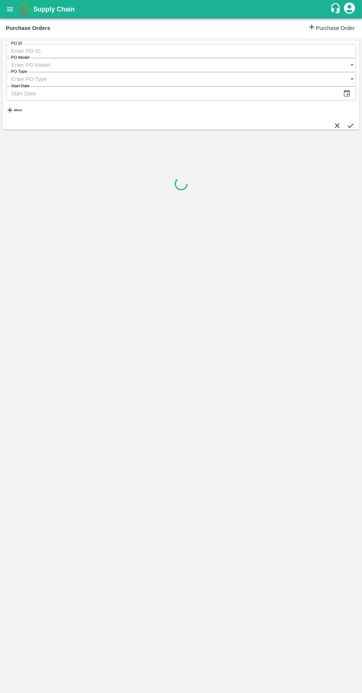
click at [22, 108] on strong "More" at bounding box center [18, 110] width 8 height 4
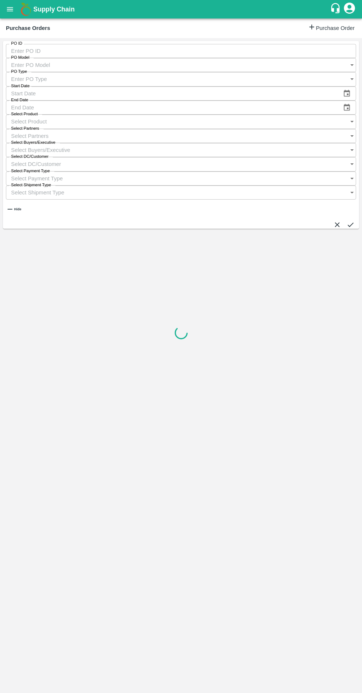
click at [251, 143] on input "Select Buyers/Executive" at bounding box center [174, 150] width 336 height 14
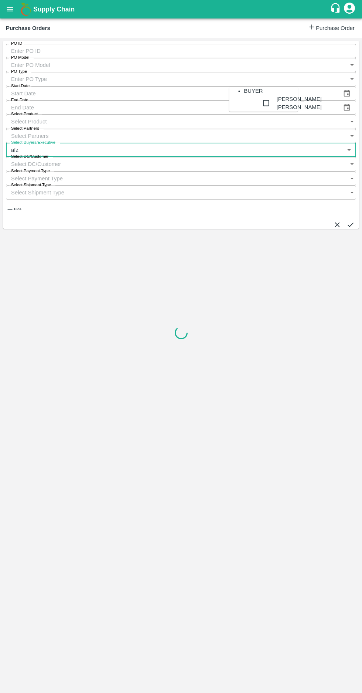
type input "afza"
click at [259, 111] on input "checkbox" at bounding box center [266, 103] width 15 height 17
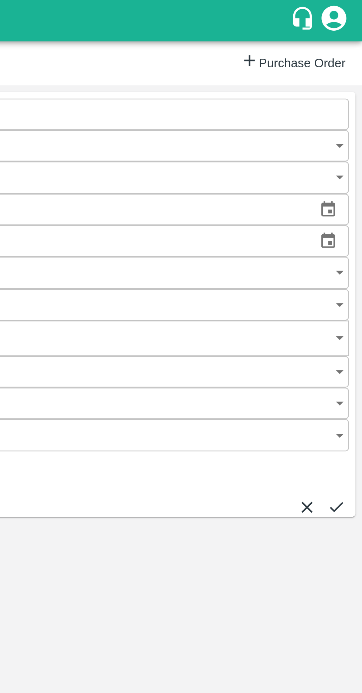
click at [347, 222] on icon "submit" at bounding box center [351, 226] width 8 height 8
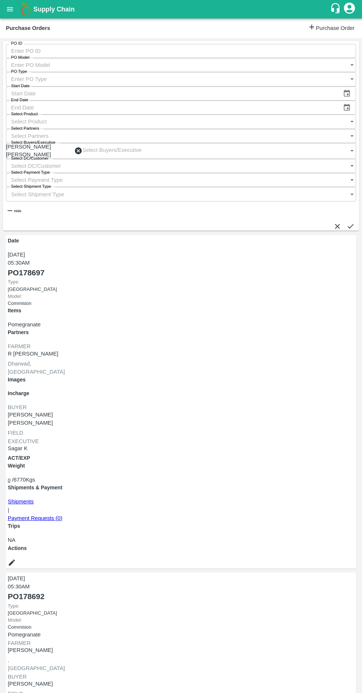
click at [347, 222] on button "submit" at bounding box center [351, 226] width 8 height 8
click at [34, 499] on link "Shipments" at bounding box center [21, 502] width 26 height 6
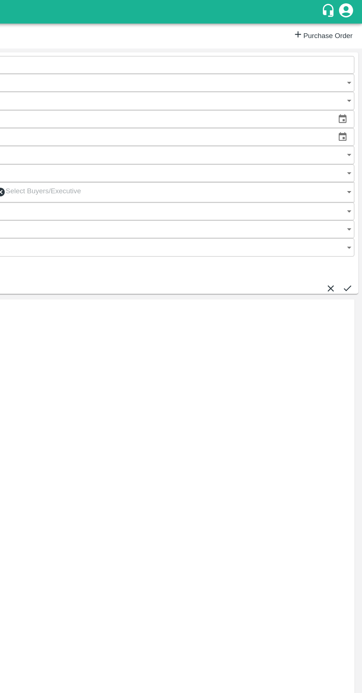
click at [347, 222] on button "submit" at bounding box center [351, 226] width 8 height 8
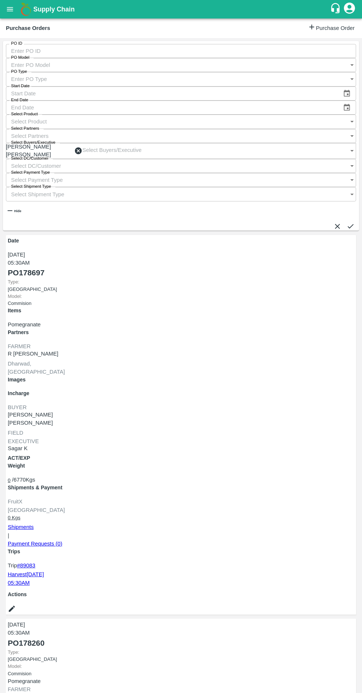
click at [44, 572] on link "Harvest 28 Sep, 05:30AM" at bounding box center [26, 579] width 36 height 14
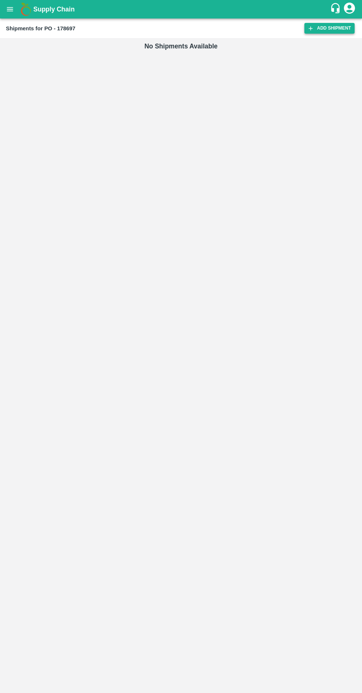
click at [313, 28] on icon at bounding box center [311, 28] width 4 height 4
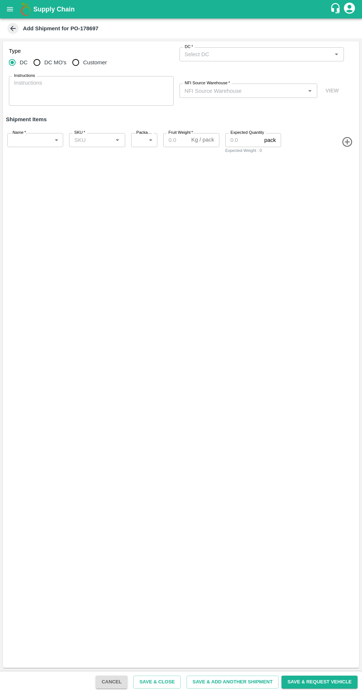
click at [35, 62] on input "DC MO's" at bounding box center [37, 62] width 15 height 15
radio input "true"
click at [211, 55] on input "DC (Material Orders)   *" at bounding box center [256, 55] width 148 height 10
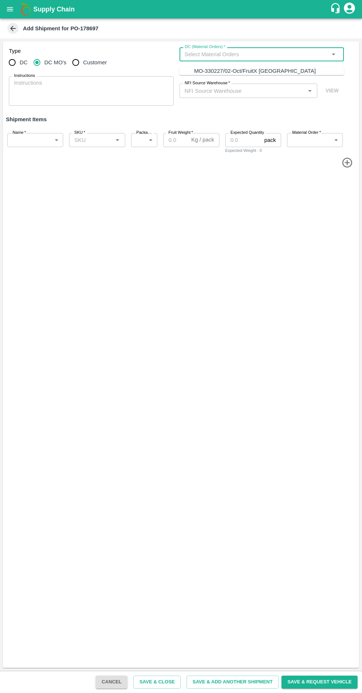
click at [205, 54] on input "DC (Material Orders)   *" at bounding box center [256, 55] width 148 height 10
click at [208, 51] on input "DC (Material Orders)   *" at bounding box center [256, 55] width 148 height 10
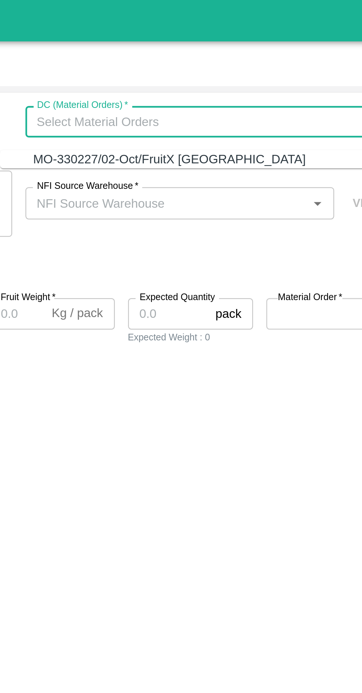
click at [220, 72] on div "MO-330227/02-Oct/FruitX [GEOGRAPHIC_DATA]" at bounding box center [244, 71] width 122 height 8
type input "MO-330227/02-Oct/FruitX [GEOGRAPHIC_DATA]"
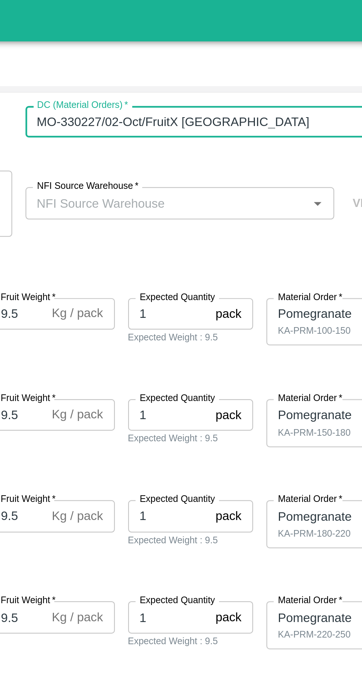
click at [209, 89] on input "NFI Source Warehouse   *" at bounding box center [243, 91] width 122 height 10
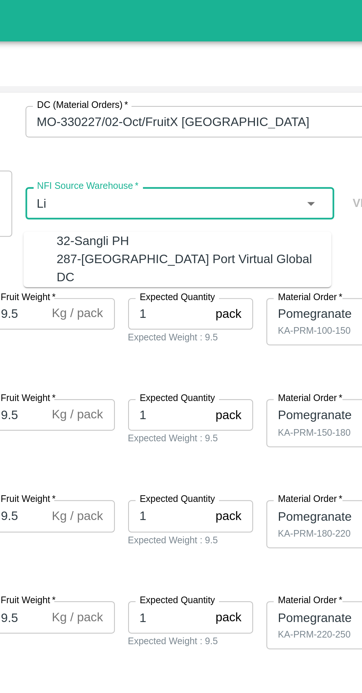
type input "L"
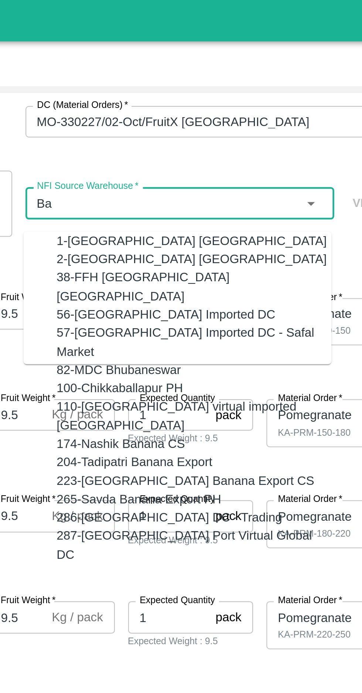
type input "B"
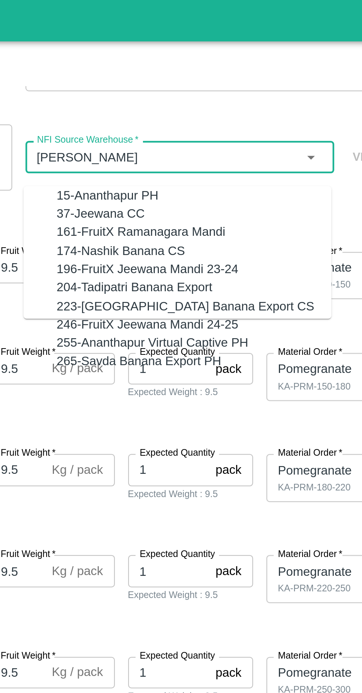
scroll to position [20, 0]
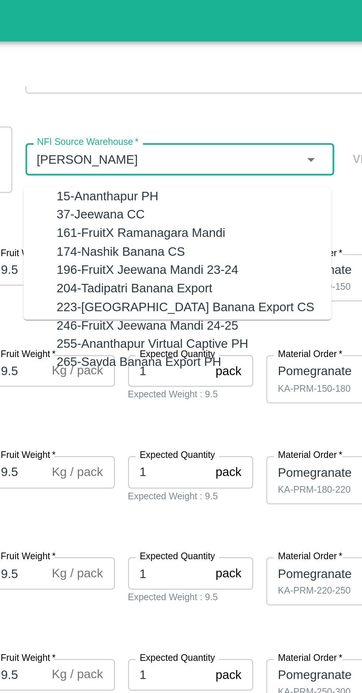
click at [309, 71] on icon "Close" at bounding box center [306, 72] width 3 height 2
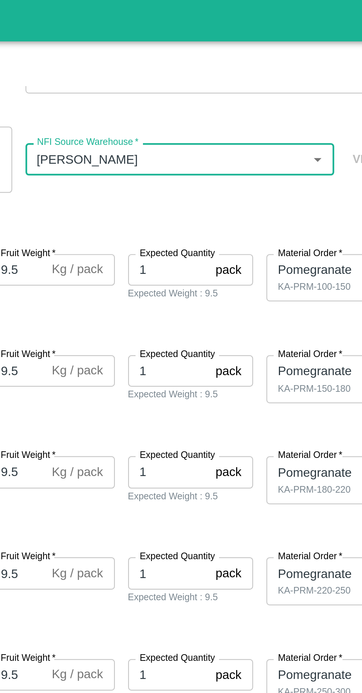
click at [309, 71] on icon "Open" at bounding box center [309, 72] width 3 height 2
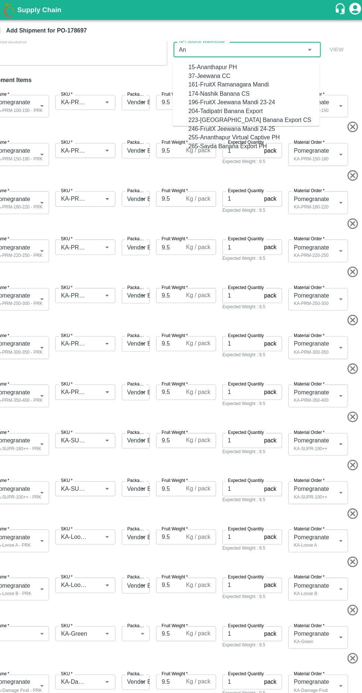
scroll to position [0, 0]
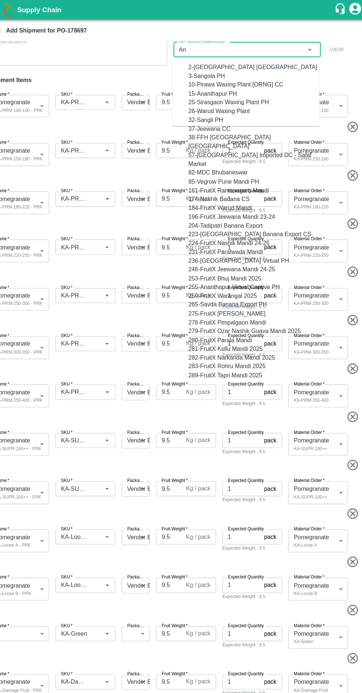
type input "A"
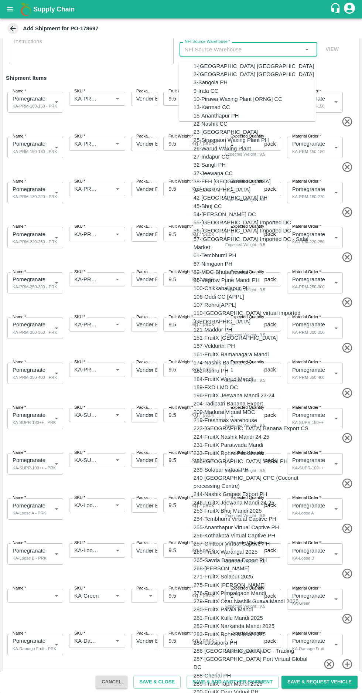
scroll to position [923, 0]
click at [204, 48] on input "NFI Source Warehouse   *" at bounding box center [243, 49] width 122 height 10
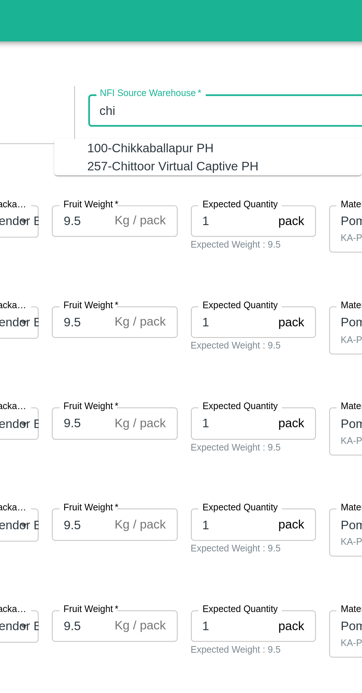
click at [196, 67] on div "100-Chikkaballapur PH" at bounding box center [207, 66] width 57 height 8
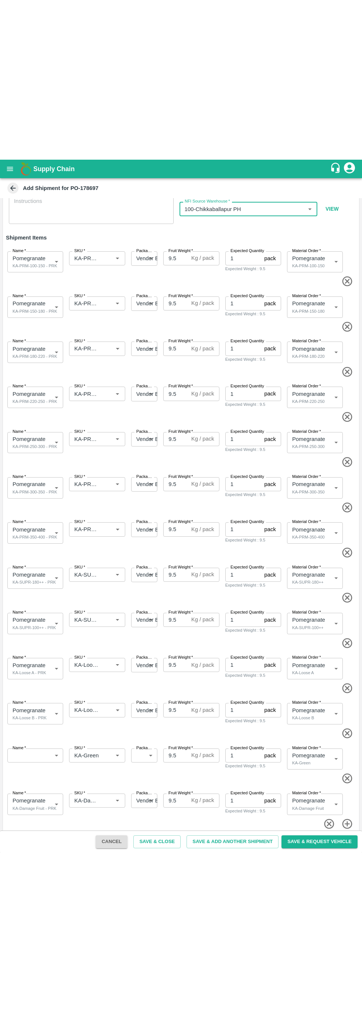
scroll to position [0, 0]
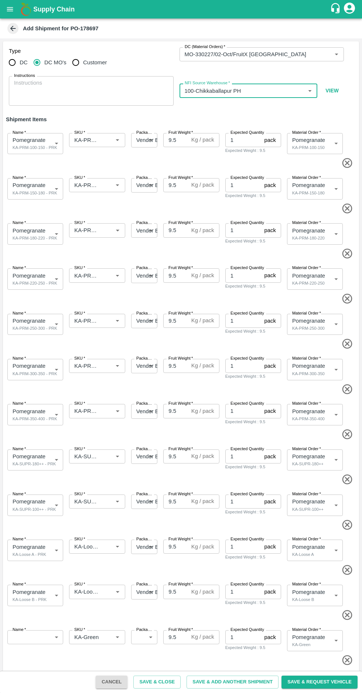
type input "100-Chikkaballapur PH"
click at [94, 137] on input "SKU   *" at bounding box center [86, 140] width 30 height 10
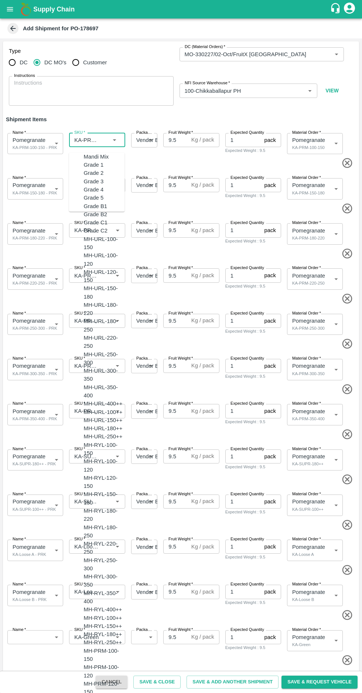
scroll to position [2023, 0]
click at [91, 232] on input "SKU   *" at bounding box center [86, 231] width 30 height 10
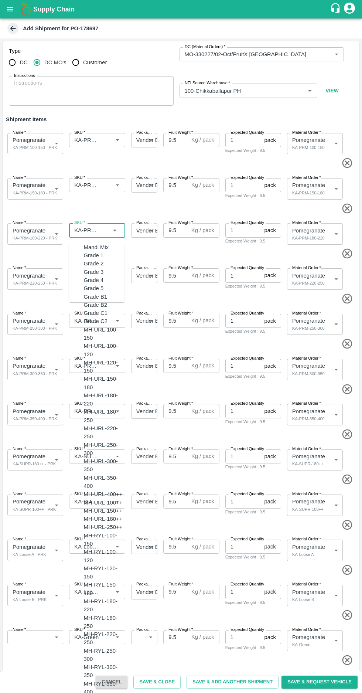
scroll to position [2073, 0]
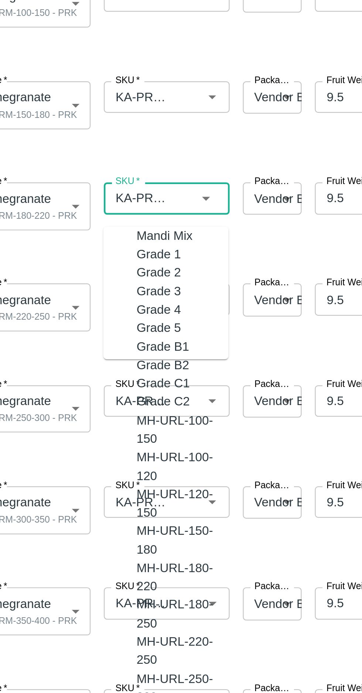
click at [89, 185] on input "SKU   *" at bounding box center [86, 185] width 30 height 10
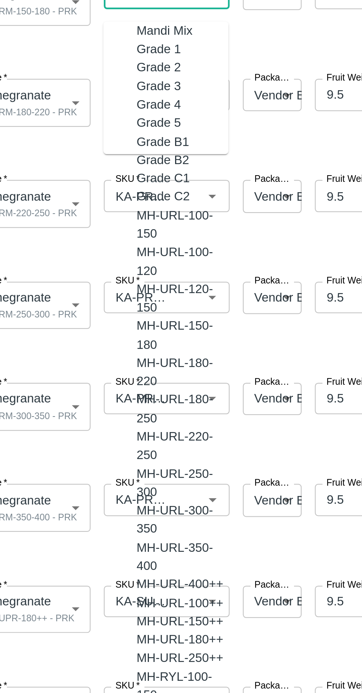
scroll to position [46, 0]
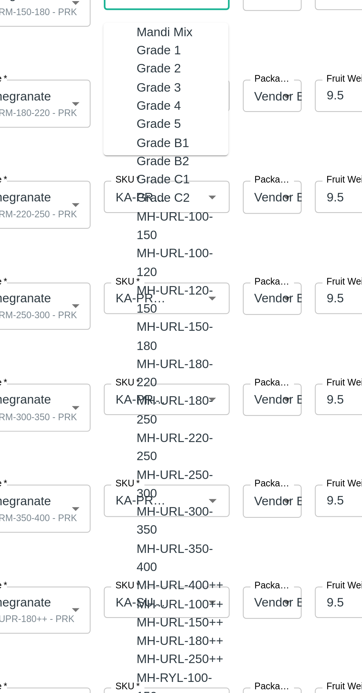
click at [88, 230] on input "SKU   *" at bounding box center [86, 230] width 30 height 10
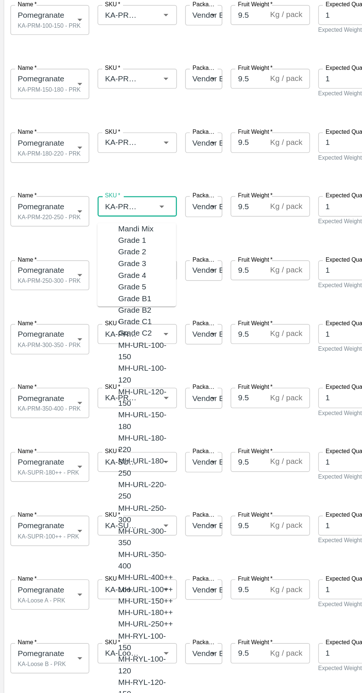
scroll to position [46, 0]
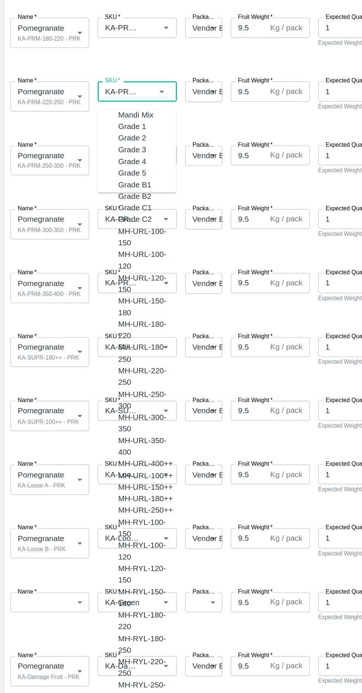
click at [95, 322] on input "SKU   *" at bounding box center [86, 320] width 30 height 10
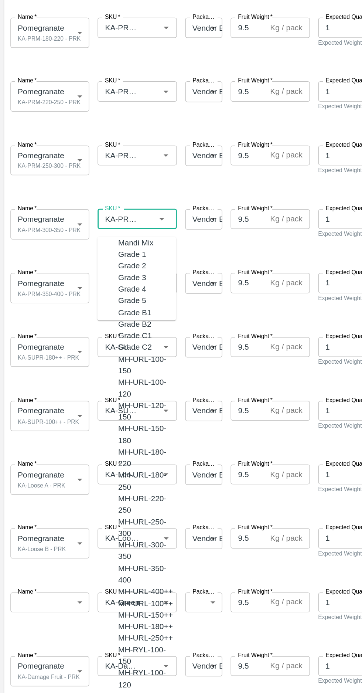
scroll to position [2124, 0]
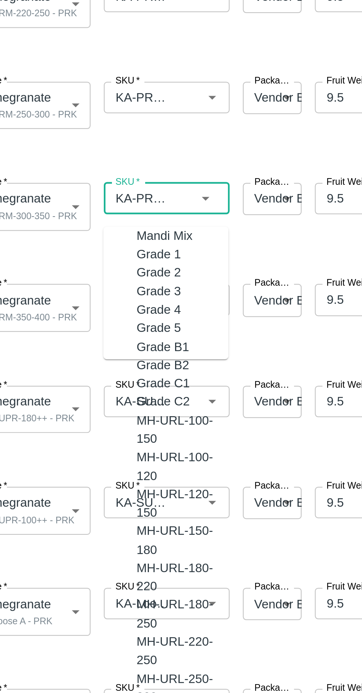
click at [87, 273] on input "SKU   *" at bounding box center [86, 275] width 30 height 10
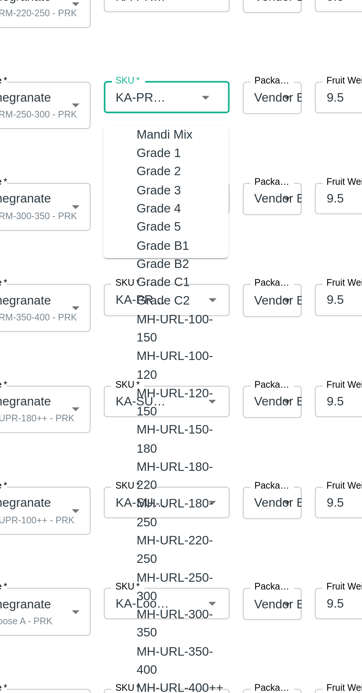
scroll to position [2111, 0]
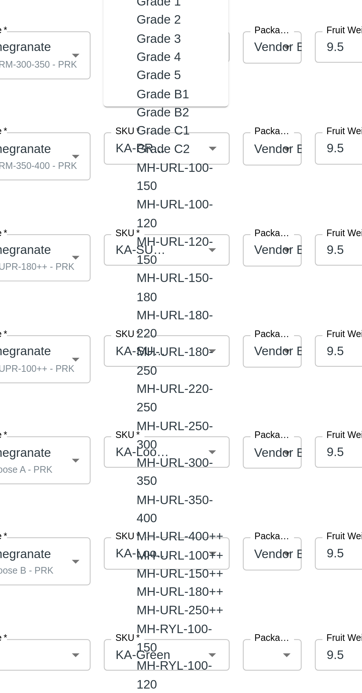
click at [100, 365] on input "SKU   *" at bounding box center [86, 365] width 30 height 10
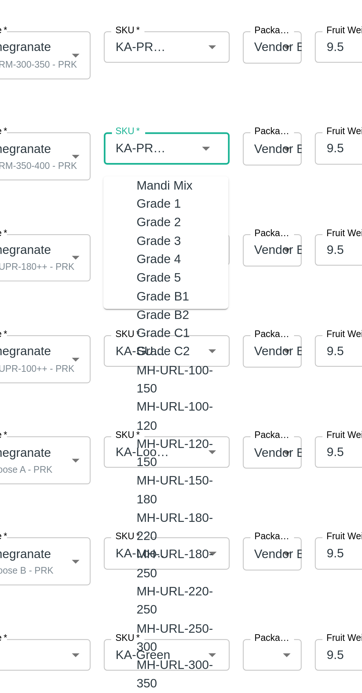
scroll to position [2136, 0]
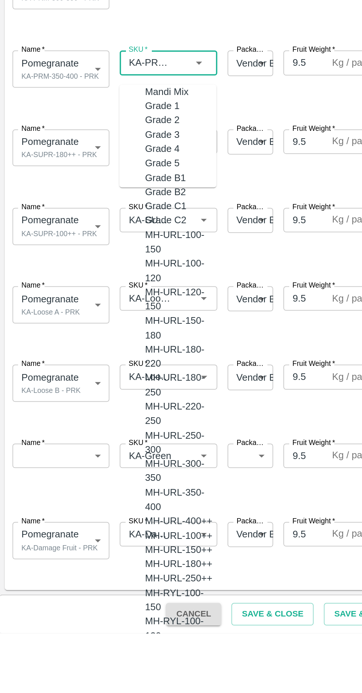
click at [95, 455] on input "SKU   *" at bounding box center [86, 456] width 30 height 10
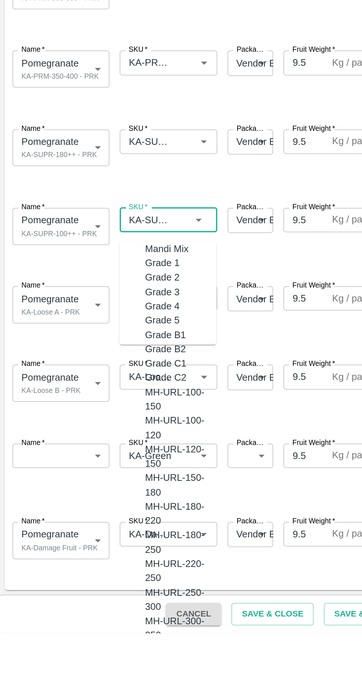
scroll to position [2225, 0]
click at [96, 409] on input "SKU   *" at bounding box center [86, 411] width 30 height 10
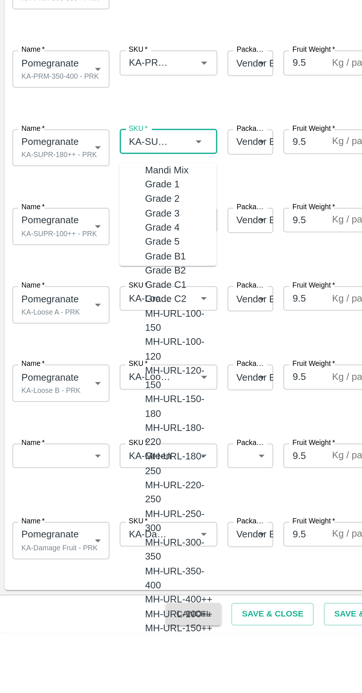
scroll to position [2250, 0]
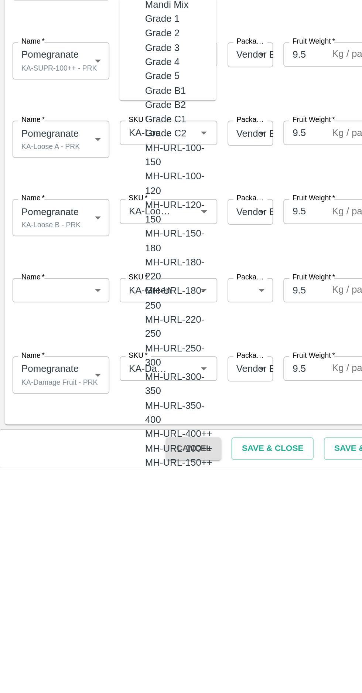
click at [97, 544] on input "SKU   *" at bounding box center [86, 546] width 30 height 10
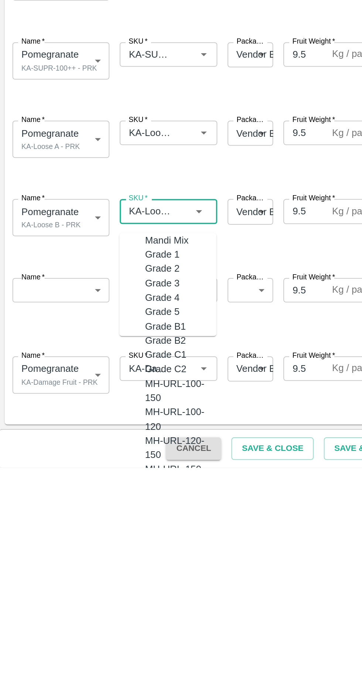
scroll to position [5440, 0]
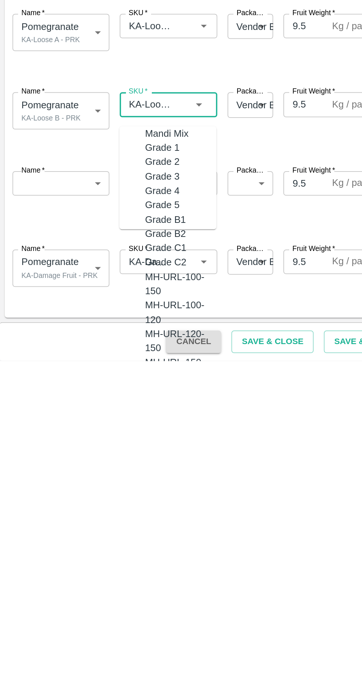
click at [98, 636] on input "SKU   *" at bounding box center [86, 637] width 30 height 10
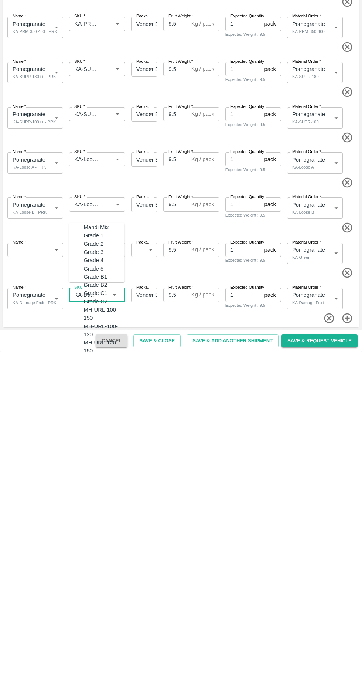
scroll to position [0, 0]
click at [348, 610] on icon "button" at bounding box center [347, 614] width 10 height 10
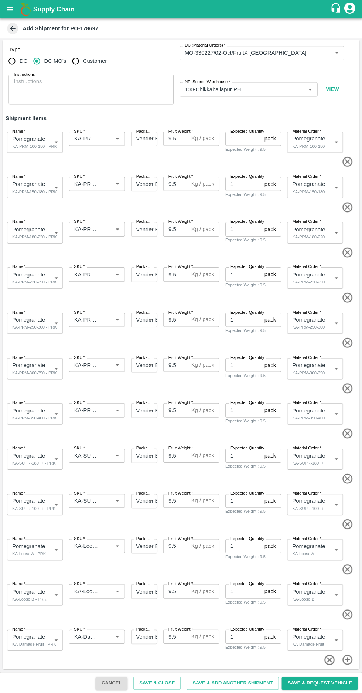
scroll to position [1, 0]
click at [87, 636] on input "SKU   *" at bounding box center [86, 637] width 30 height 10
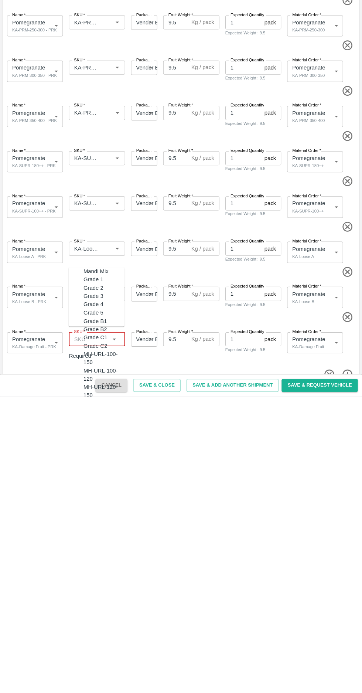
scroll to position [0, 0]
click at [87, 653] on div "Mandi Mix" at bounding box center [96, 653] width 25 height 8
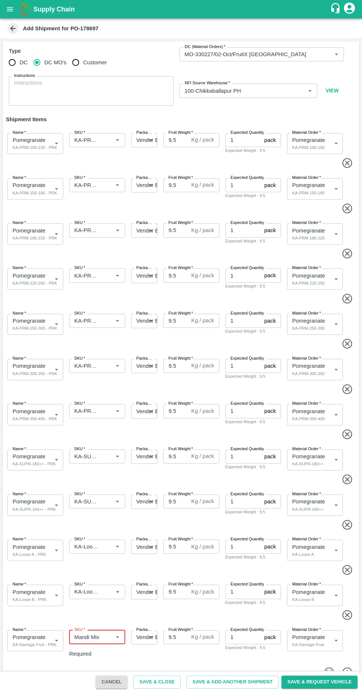
scroll to position [2, 0]
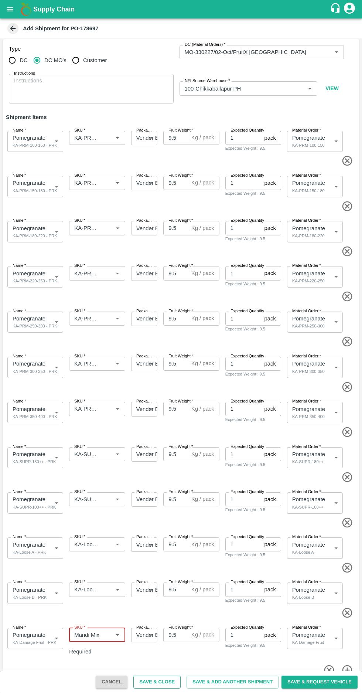
type input "Mandi Mix"
click at [174, 682] on button "Save & Close" at bounding box center [156, 682] width 47 height 13
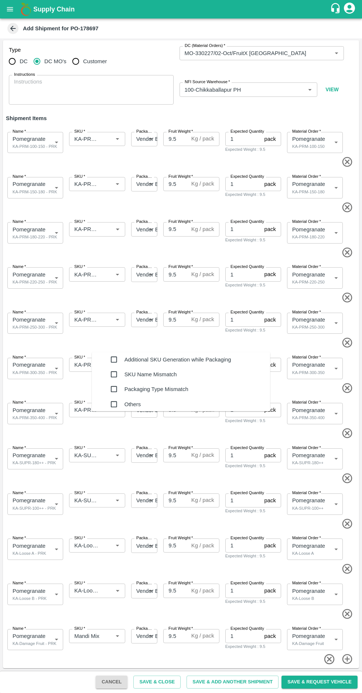
scroll to position [0, 0]
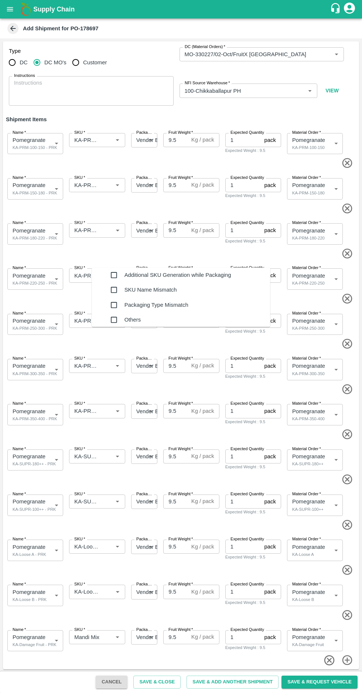
click at [106, 282] on input "checkbox" at bounding box center [113, 275] width 15 height 15
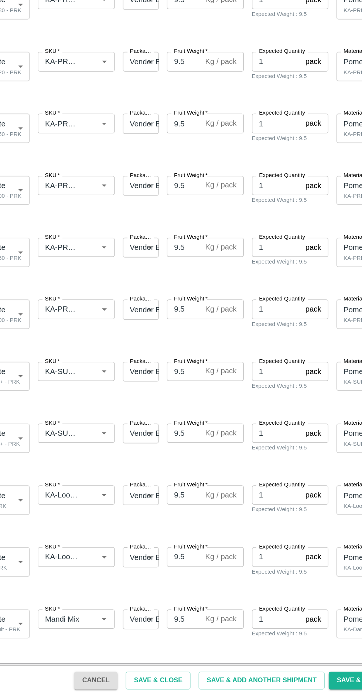
type textarea "Na"
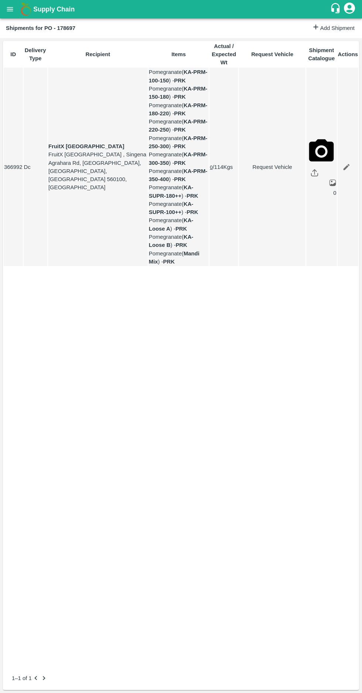
click at [257, 171] on link "Request Vehicle" at bounding box center [273, 167] width 66 height 8
type input "02/10/2025 06:42 AM"
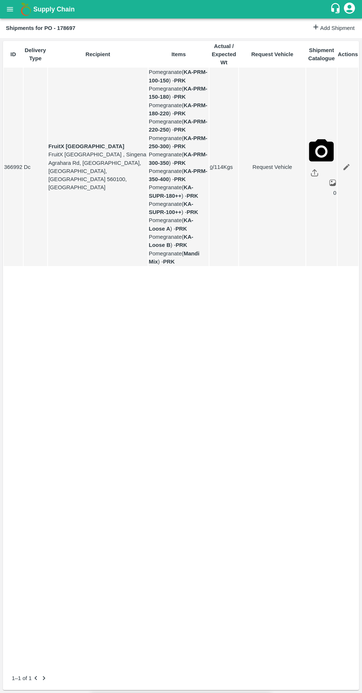
type input "28/09/2025 06:00 PM"
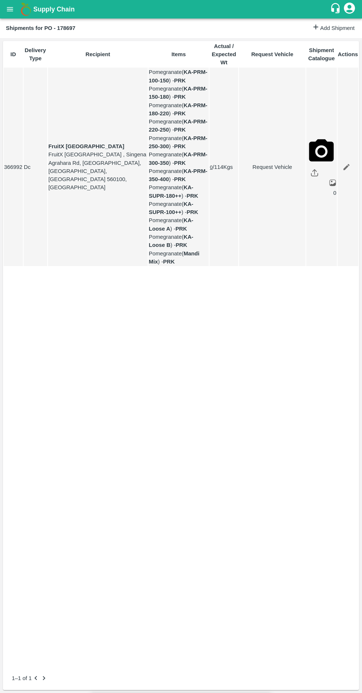
type input "29/09/2025 05:42 AM"
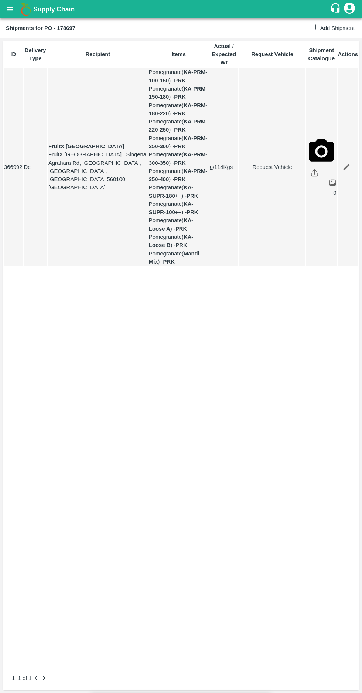
click at [114, 84] on body "Supply Chain Shipments for PO - 178697 Add Shipment ID Delivery Type Recipient …" at bounding box center [181, 346] width 362 height 693
click at [109, 112] on p "Normal" at bounding box center [112, 113] width 18 height 8
type input "1"
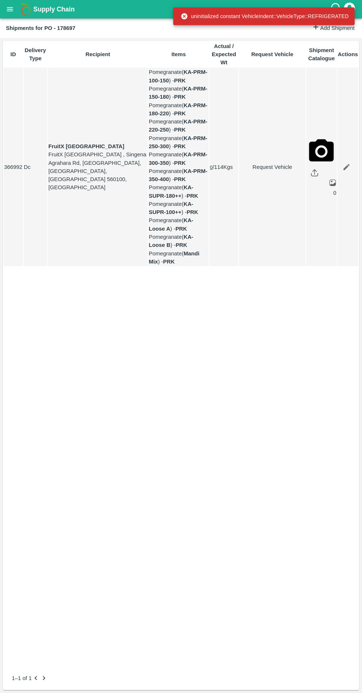
click at [258, 168] on link "Request Vehicle" at bounding box center [273, 167] width 66 height 8
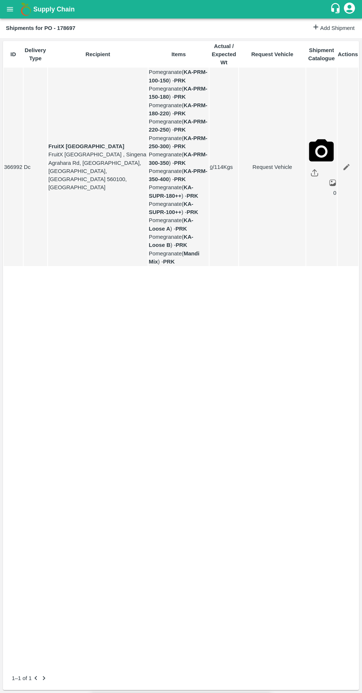
type input "28/09/2025 06:00 AM"
type input "1"
type input "28/09/2025 06:00 PM"
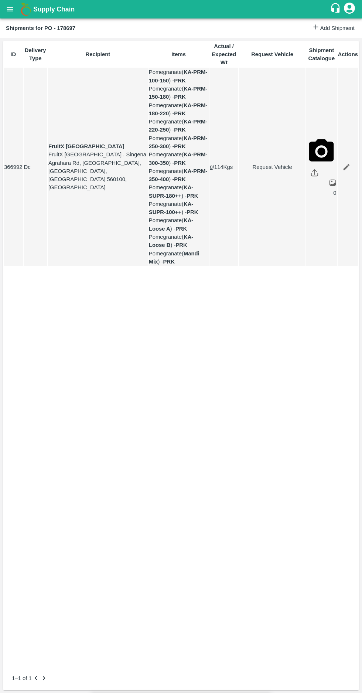
type input "02/10/2025 06:42 AM"
type input "28/09/2025 06:00 PM"
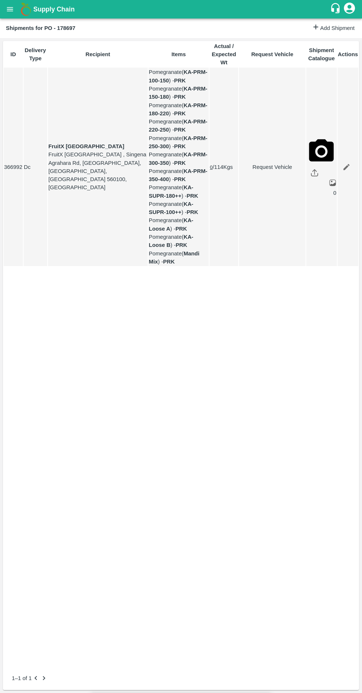
type input "29/09/2025 05:42 AM"
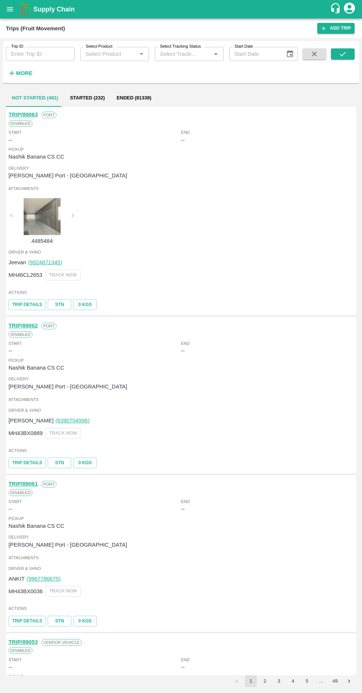
click at [10, 9] on icon "open drawer" at bounding box center [10, 9] width 6 height 4
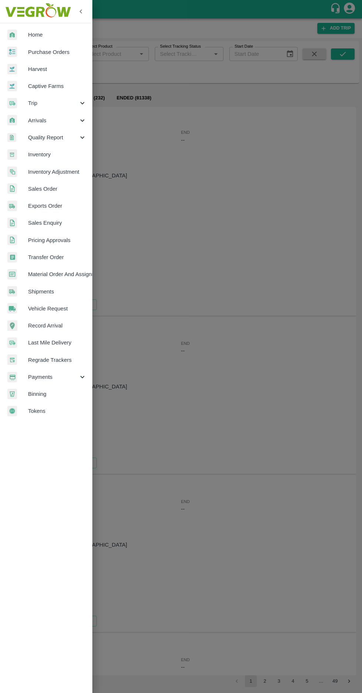
click at [69, 306] on span "Vehicle Request" at bounding box center [57, 309] width 58 height 8
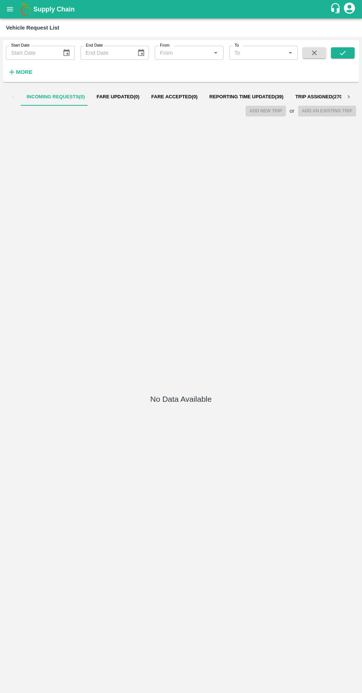
click at [227, 96] on span "Reporting Time Updated ( 39 )" at bounding box center [247, 97] width 74 height 6
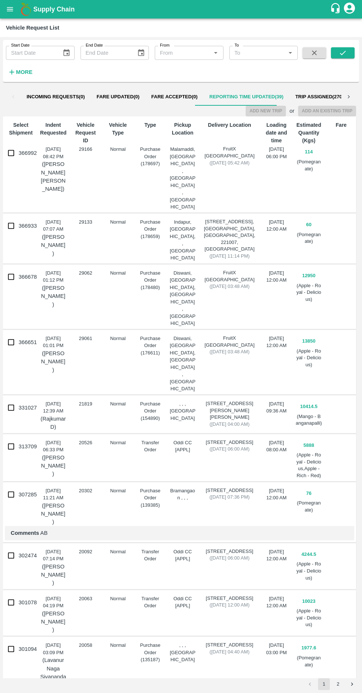
click at [11, 157] on input "366992" at bounding box center [11, 153] width 15 height 15
checkbox input "true"
click at [269, 111] on button "Add New Trip" at bounding box center [266, 111] width 40 height 11
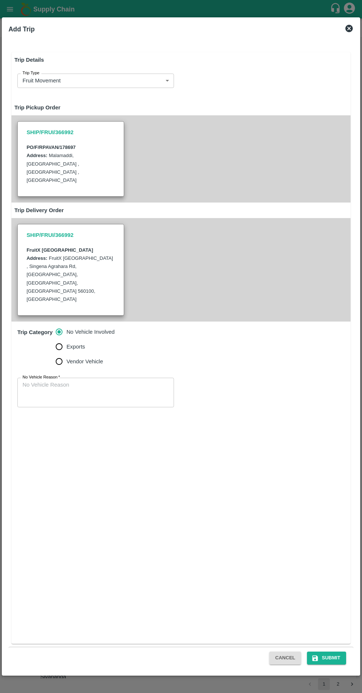
click at [54, 354] on input "Vendor Vehicle" at bounding box center [59, 361] width 15 height 15
radio input "true"
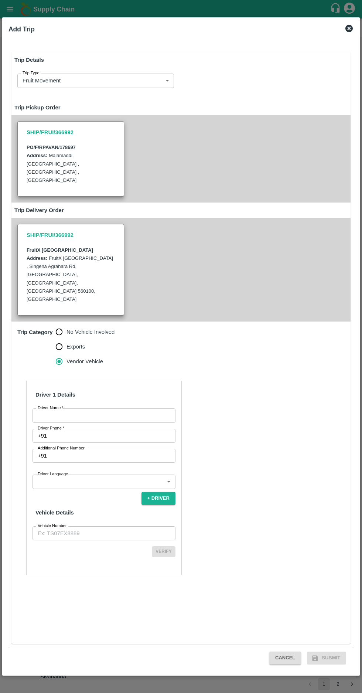
click at [62, 406] on span "*" at bounding box center [62, 408] width 3 height 4
click at [62, 409] on input "Driver Name   *" at bounding box center [104, 416] width 143 height 14
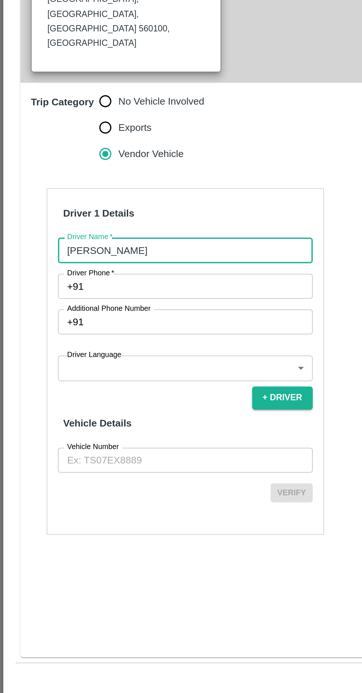
type input "[PERSON_NAME]"
click at [65, 429] on input "Driver Phone   *" at bounding box center [113, 436] width 126 height 14
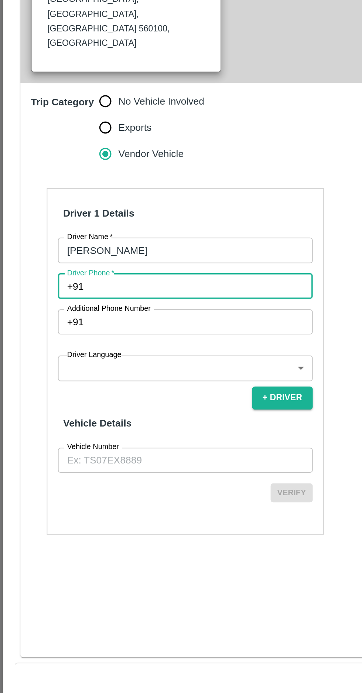
click at [56, 429] on input "Driver Phone   *" at bounding box center [113, 436] width 126 height 14
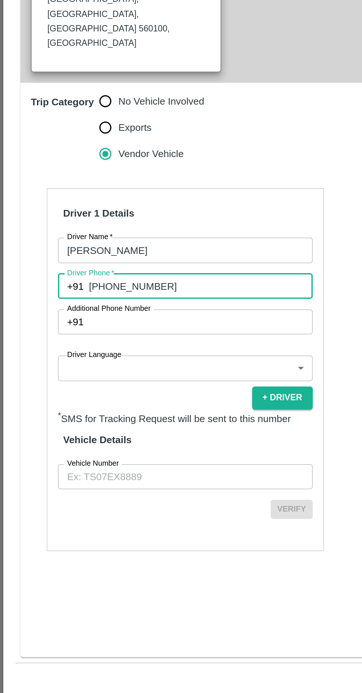
click at [58, 429] on input "+918971027883" at bounding box center [113, 436] width 126 height 14
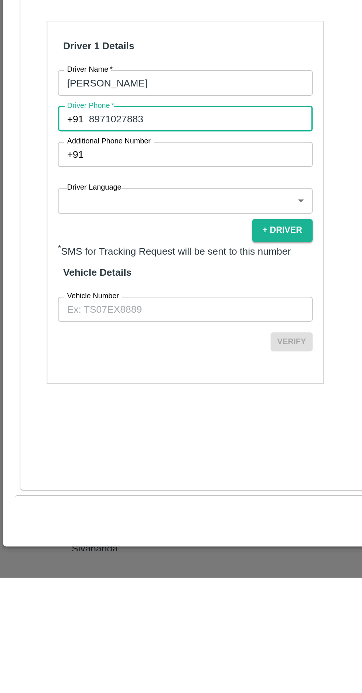
type input "8971027883"
click at [69, 444] on body "Supply Chain Vehicle Request List Start Date Start Date End Date End Date From …" at bounding box center [181, 346] width 362 height 693
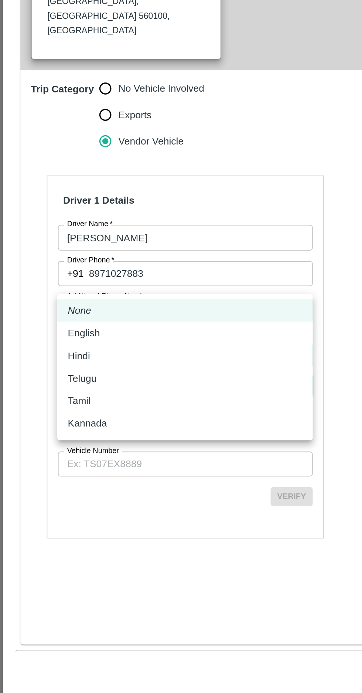
click at [45, 521] on p "Kannada" at bounding box center [49, 520] width 22 height 8
type input "ka"
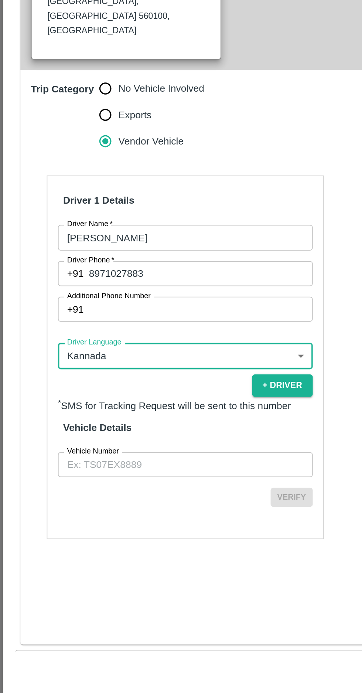
click at [50, 533] on label "Vehicle Number" at bounding box center [52, 536] width 29 height 6
click at [50, 536] on input "Vehicle Number" at bounding box center [104, 543] width 143 height 14
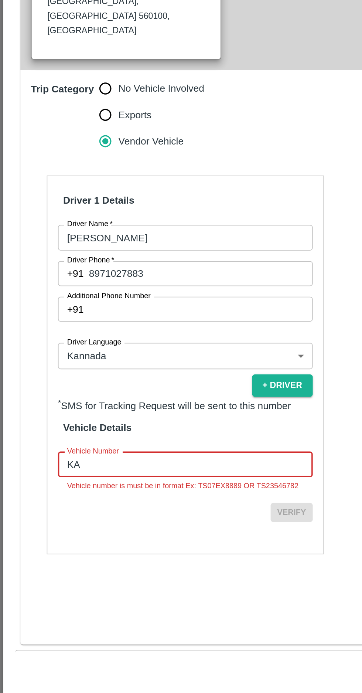
click at [54, 536] on input "KA" at bounding box center [104, 543] width 143 height 14
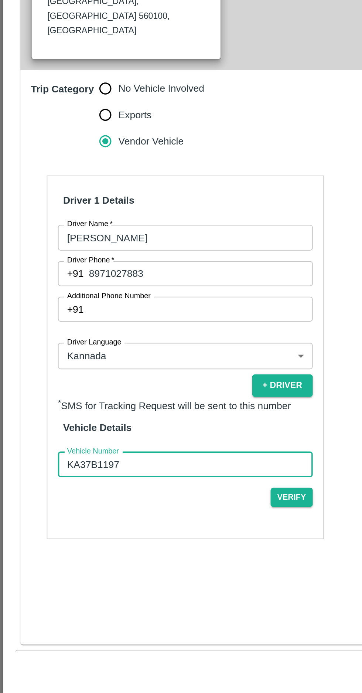
click at [63, 536] on input "KA37B1197" at bounding box center [104, 543] width 143 height 14
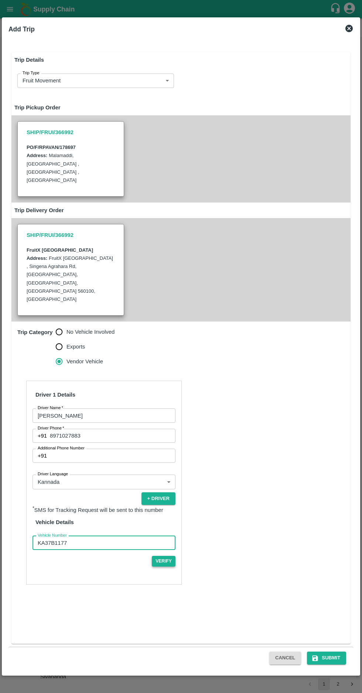
type input "KA37B1177"
click at [163, 556] on button "Verify" at bounding box center [164, 561] width 24 height 11
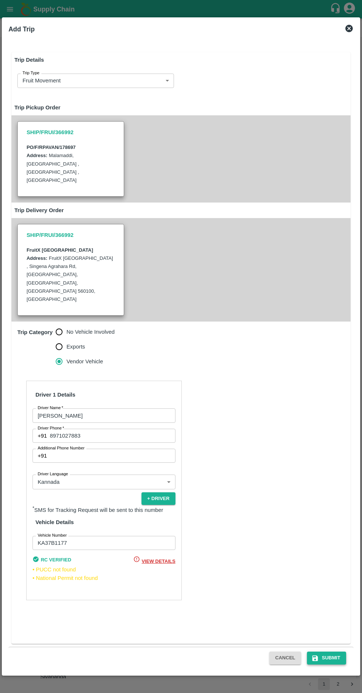
click at [329, 657] on button "Submit" at bounding box center [326, 658] width 39 height 13
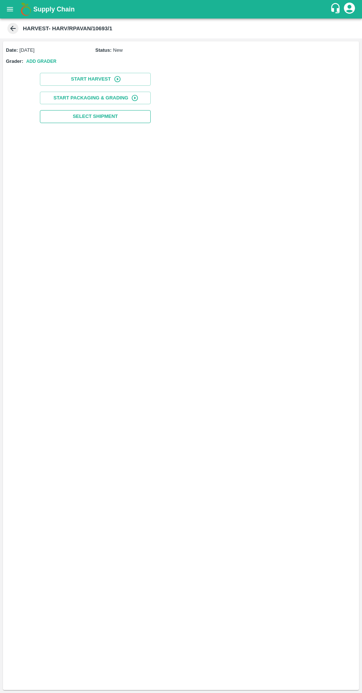
click at [89, 119] on span "Select Shipment" at bounding box center [95, 116] width 45 height 9
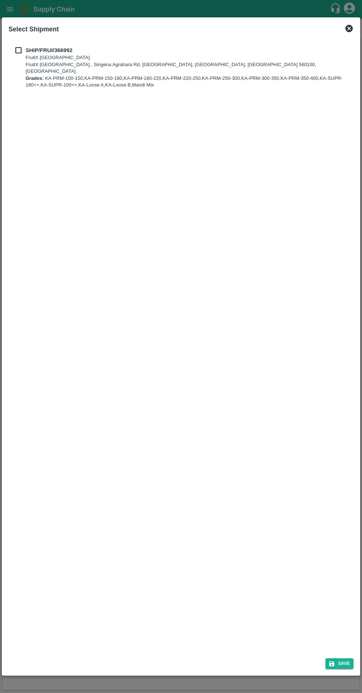
click at [20, 51] on input "checkbox" at bounding box center [18, 50] width 14 height 8
checkbox input "true"
click at [343, 662] on button "Save" at bounding box center [340, 664] width 28 height 11
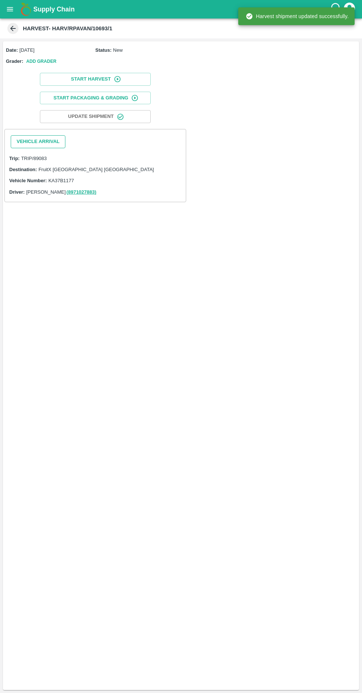
click at [27, 143] on button "Vehicle Arrival" at bounding box center [38, 141] width 55 height 13
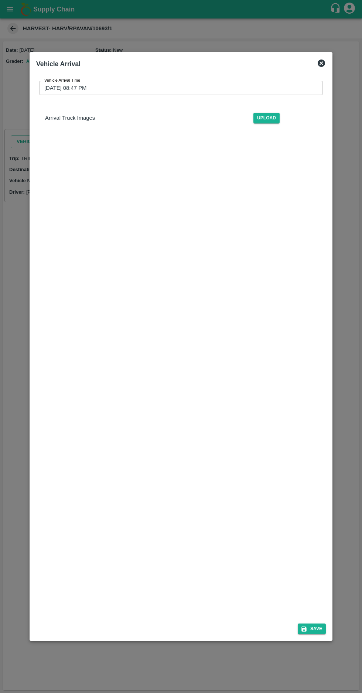
click at [55, 81] on input "[DATE] 08:47 PM" at bounding box center [178, 88] width 279 height 14
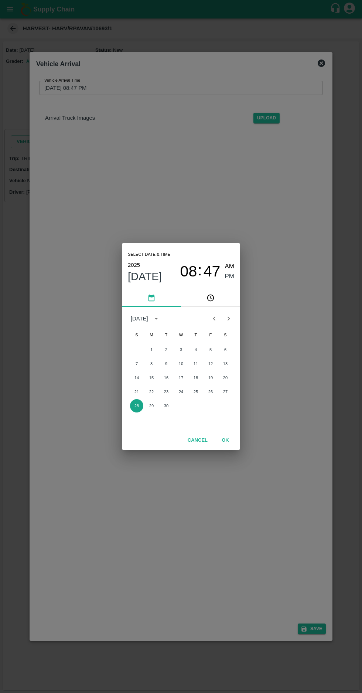
click at [135, 409] on button "28" at bounding box center [136, 405] width 13 height 13
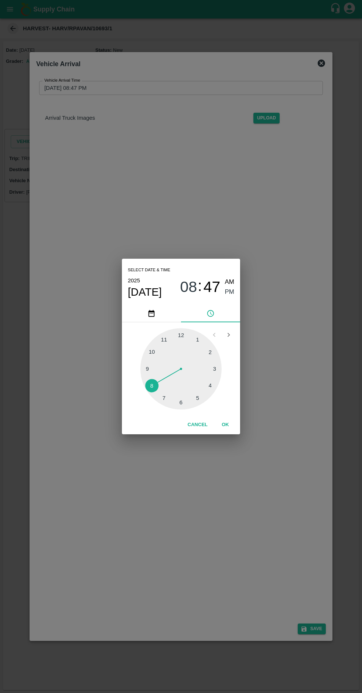
click at [146, 366] on div at bounding box center [181, 368] width 81 height 81
click at [230, 282] on span "AM" at bounding box center [230, 282] width 10 height 10
type input "[DATE] 09:47 AM"
click at [225, 425] on button "OK" at bounding box center [226, 425] width 24 height 13
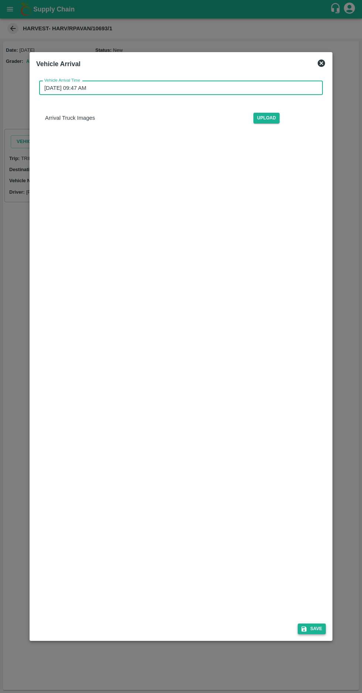
click at [317, 634] on button "Save" at bounding box center [312, 629] width 28 height 11
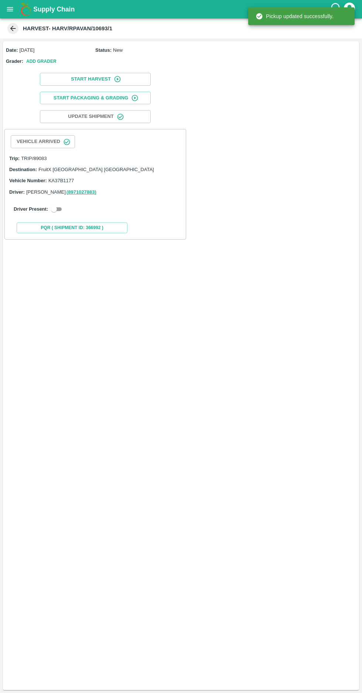
click at [64, 211] on div "Driver Present:" at bounding box center [95, 209] width 163 height 9
click at [57, 211] on input "checkbox" at bounding box center [54, 209] width 27 height 9
checkbox input "true"
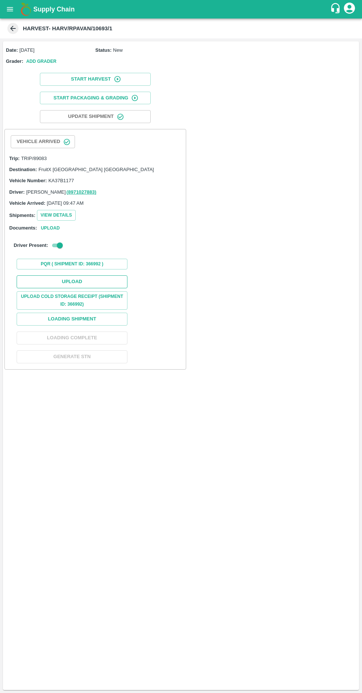
click at [66, 278] on button "Upload" at bounding box center [72, 281] width 111 height 13
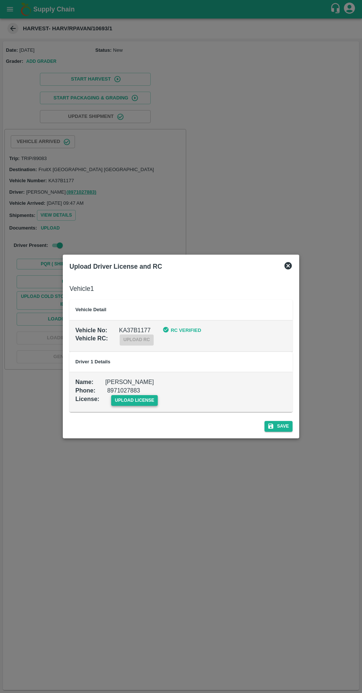
click at [125, 402] on span "upload license" at bounding box center [134, 400] width 47 height 11
click at [0, 0] on input "upload license" at bounding box center [0, 0] width 0 height 0
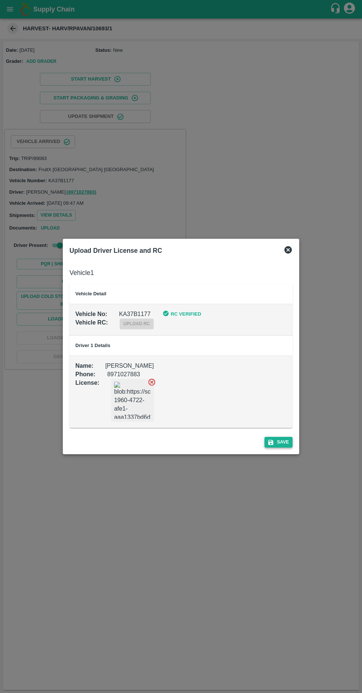
click at [288, 442] on button "Save" at bounding box center [279, 442] width 28 height 11
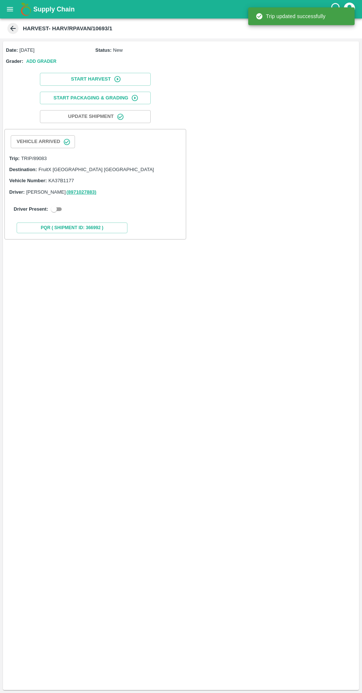
click at [60, 211] on input "checkbox" at bounding box center [54, 209] width 27 height 9
checkbox input "true"
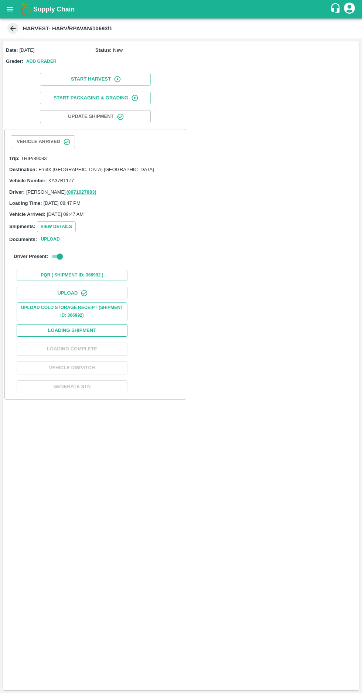
click at [94, 326] on button "Loading Shipment" at bounding box center [72, 330] width 111 height 13
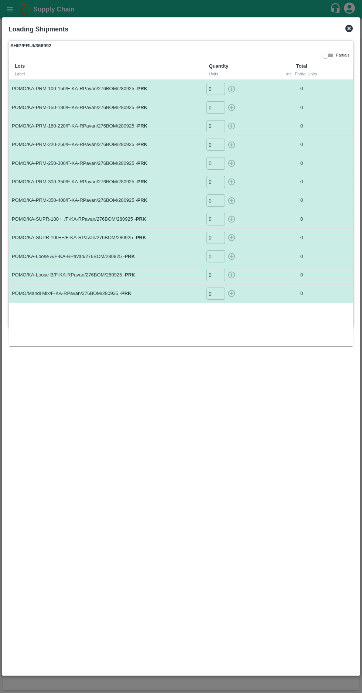
click at [215, 89] on input "0" at bounding box center [216, 89] width 18 height 12
type input "115"
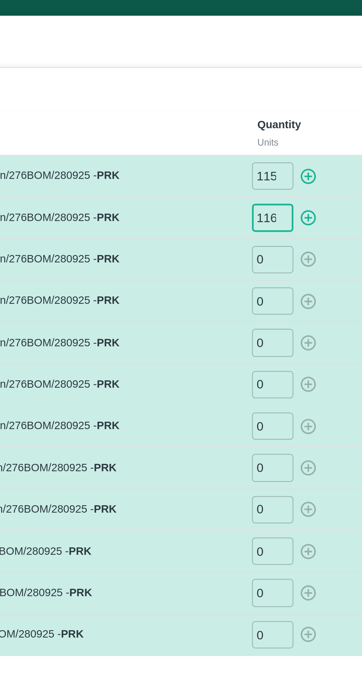
type input "116"
type input "114"
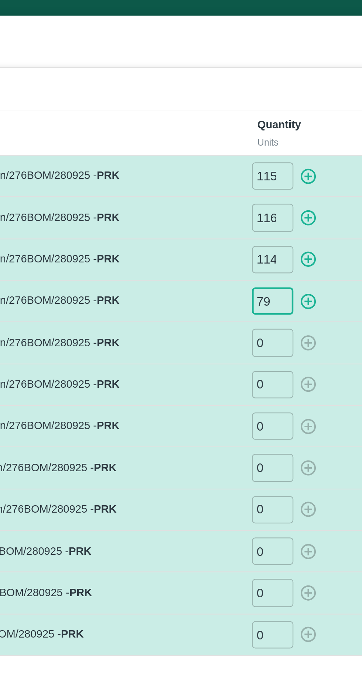
type input "79"
type input "41"
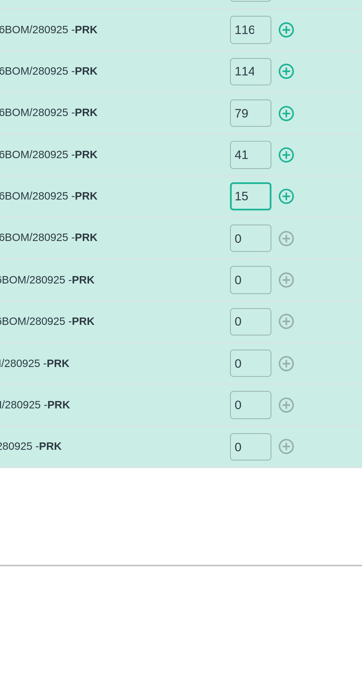
type input "15"
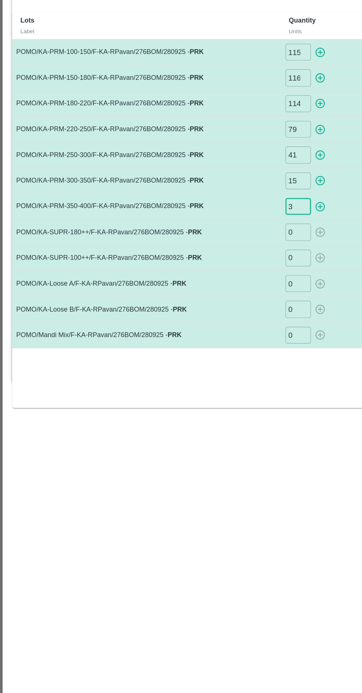
type input "3"
click at [217, 216] on input "0" at bounding box center [216, 219] width 18 height 12
type input "98"
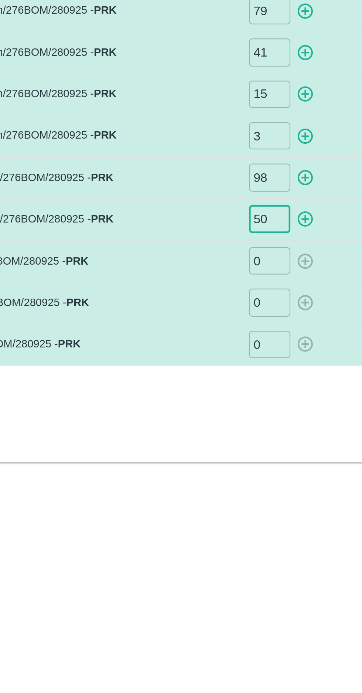
type input "50"
type input "85"
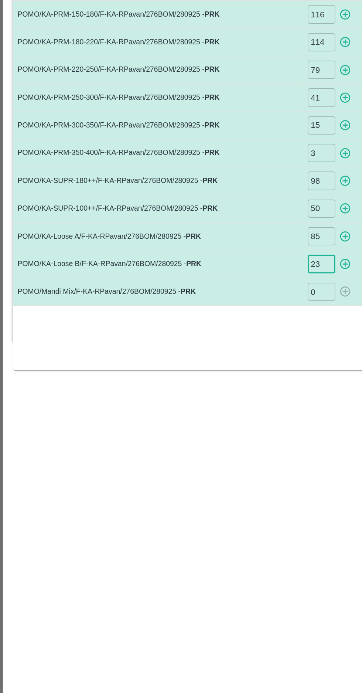
type input "23"
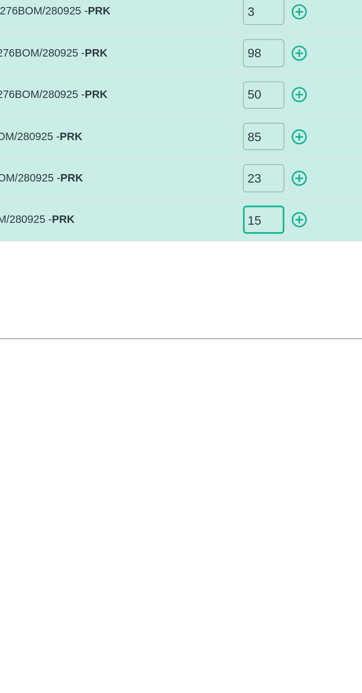
type input "15"
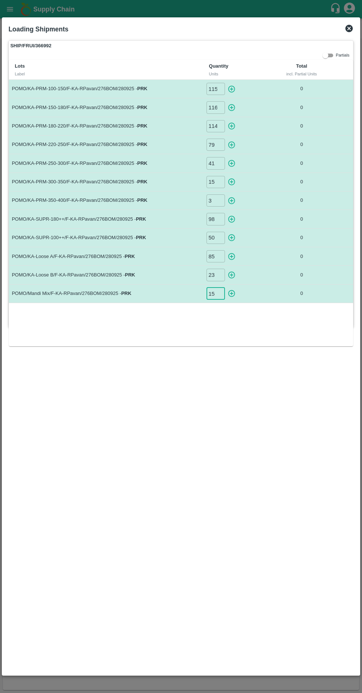
click at [231, 89] on icon "button" at bounding box center [231, 88] width 7 height 7
type input "0"
click at [234, 106] on icon "button" at bounding box center [232, 108] width 8 height 8
type input "0"
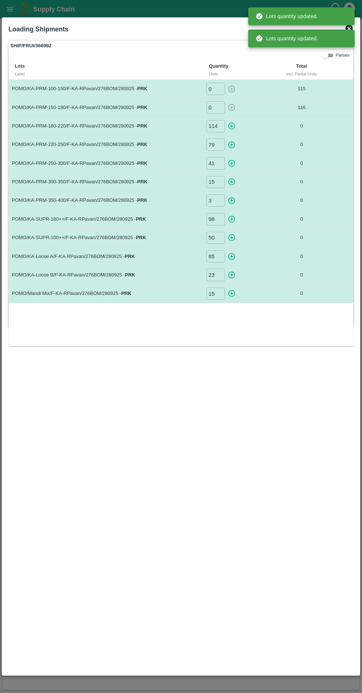
click at [231, 126] on icon "button" at bounding box center [231, 126] width 7 height 7
type input "0"
click at [231, 144] on icon "button" at bounding box center [231, 144] width 7 height 7
type input "0"
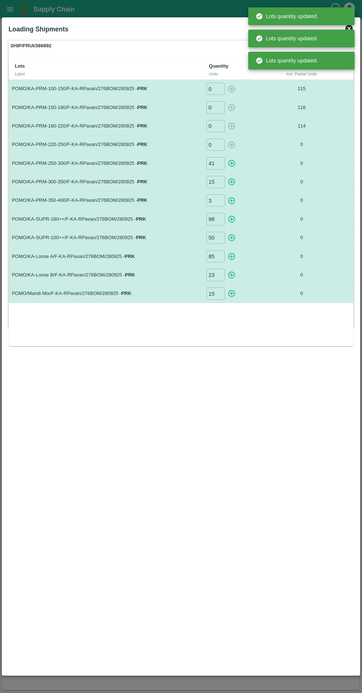
click at [231, 162] on icon "button" at bounding box center [231, 163] width 7 height 7
type input "0"
click at [232, 181] on icon "button" at bounding box center [231, 182] width 7 height 7
type input "0"
click at [234, 198] on icon "button" at bounding box center [231, 200] width 7 height 7
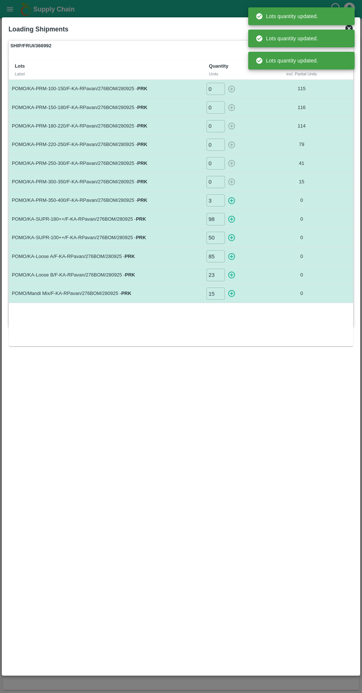
type input "0"
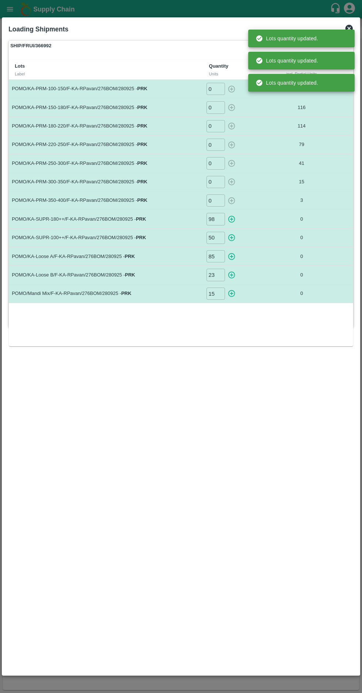
click at [233, 219] on icon "button" at bounding box center [232, 219] width 8 height 8
type input "0"
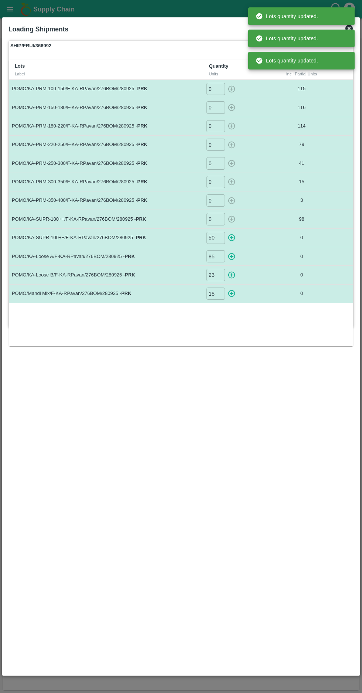
click at [231, 237] on icon "button" at bounding box center [231, 237] width 7 height 7
type input "0"
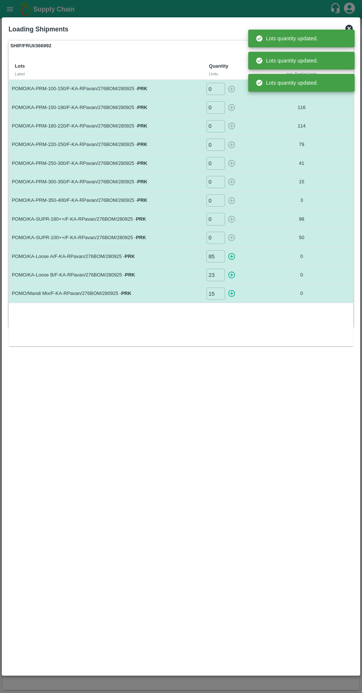
click at [233, 256] on icon "button" at bounding box center [232, 257] width 8 height 8
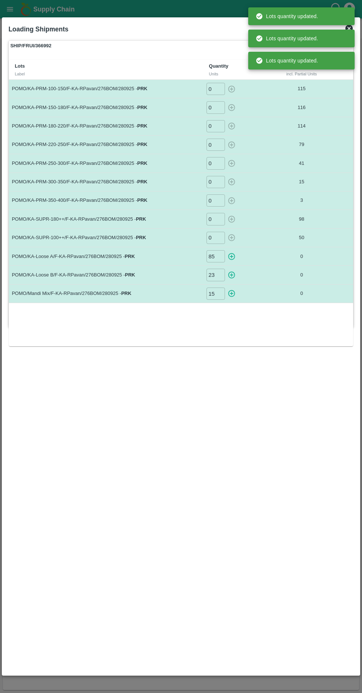
type input "0"
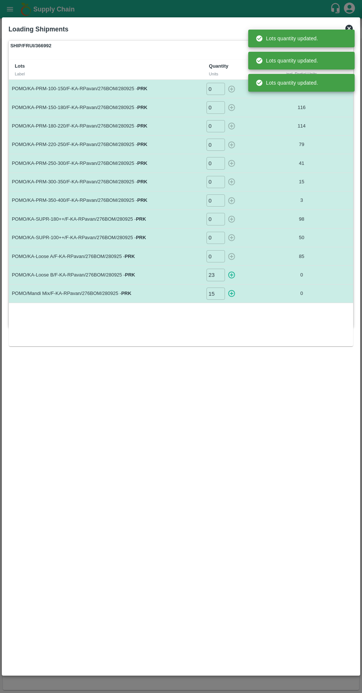
click at [234, 275] on icon "button" at bounding box center [231, 275] width 7 height 7
type input "0"
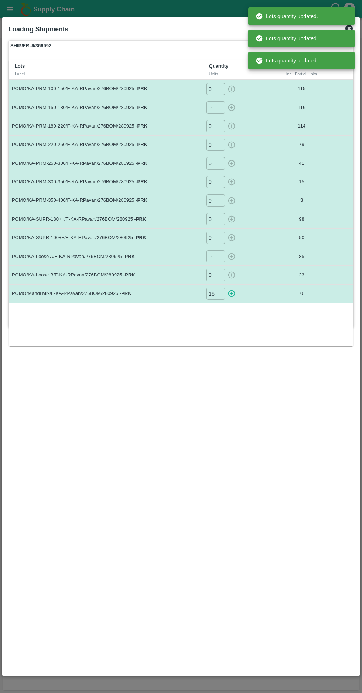
click at [234, 294] on icon "button" at bounding box center [232, 294] width 8 height 8
type input "0"
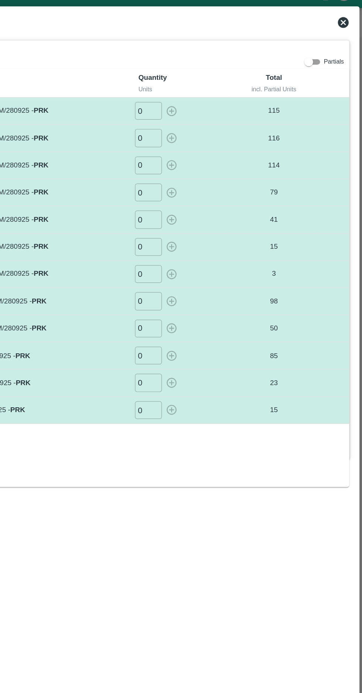
click at [345, 28] on icon at bounding box center [349, 28] width 9 height 9
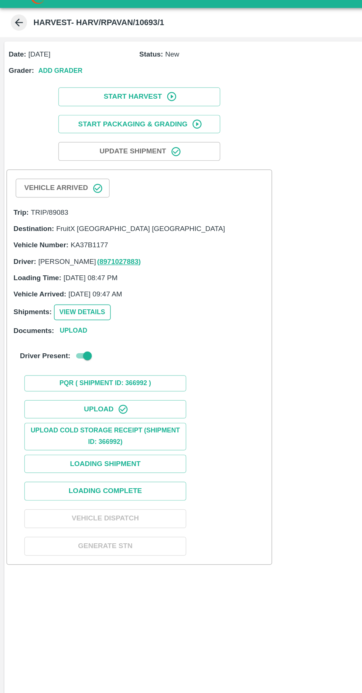
click at [60, 225] on button "View Details" at bounding box center [56, 226] width 39 height 11
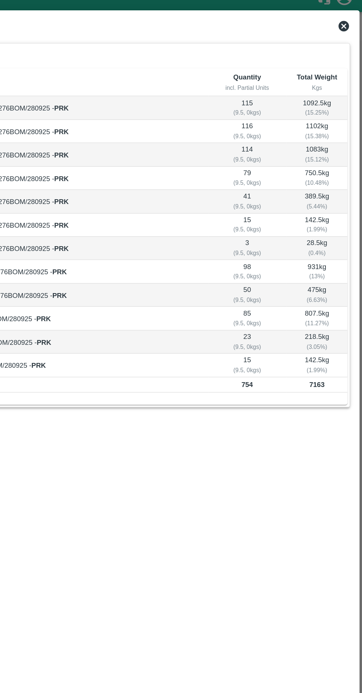
click at [337, 33] on div "View Shipment" at bounding box center [172, 27] width 339 height 19
click at [345, 28] on icon at bounding box center [349, 28] width 9 height 9
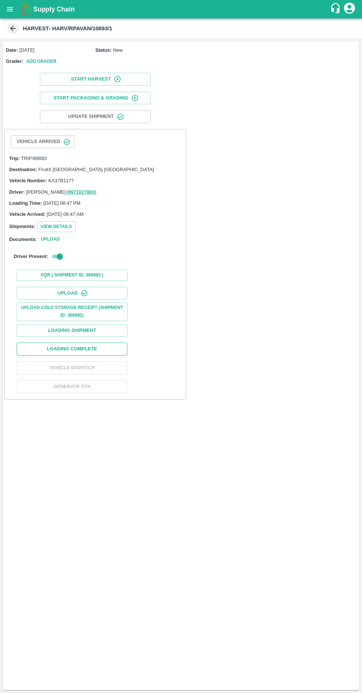
click at [58, 346] on button "Loading Complete" at bounding box center [72, 349] width 111 height 13
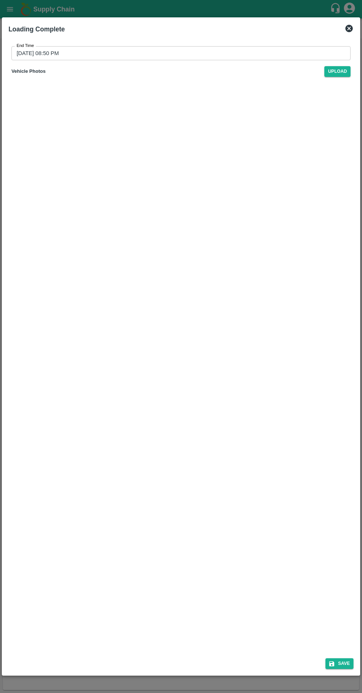
click at [29, 53] on input "[DATE] 08:50 PM" at bounding box center [178, 53] width 334 height 14
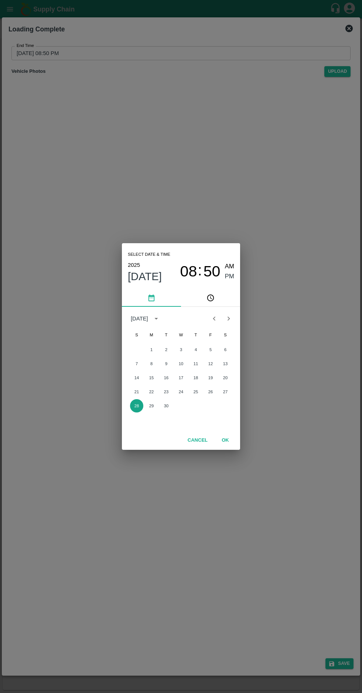
click at [136, 406] on button "28" at bounding box center [136, 405] width 13 height 13
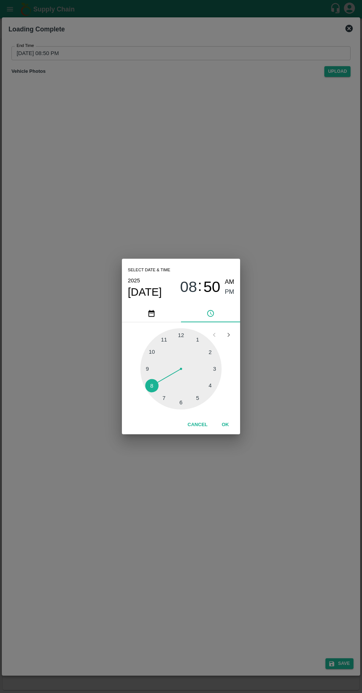
click at [177, 406] on div at bounding box center [181, 368] width 81 height 81
click at [212, 347] on div at bounding box center [181, 368] width 81 height 81
click at [231, 292] on span "PM" at bounding box center [230, 292] width 10 height 10
click at [225, 425] on button "OK" at bounding box center [226, 425] width 24 height 13
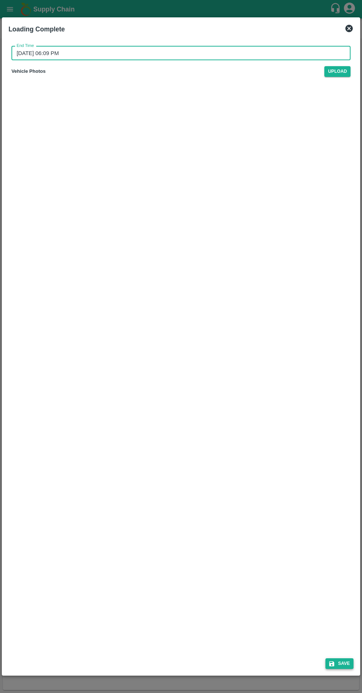
click at [343, 661] on button "Save" at bounding box center [340, 664] width 28 height 11
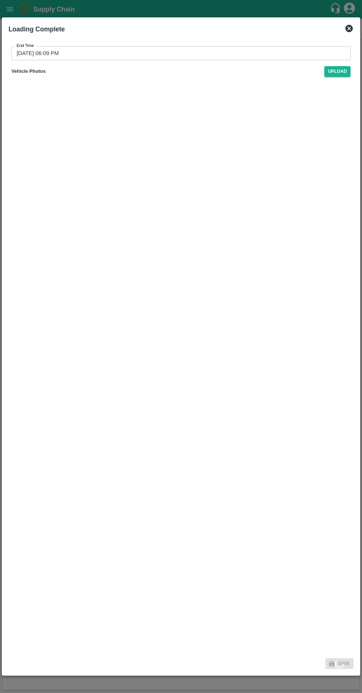
type input "[DATE] 08:51 PM"
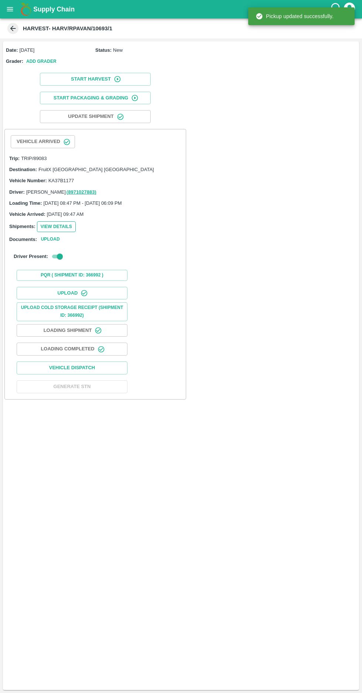
click at [51, 227] on button "View Details" at bounding box center [56, 226] width 39 height 11
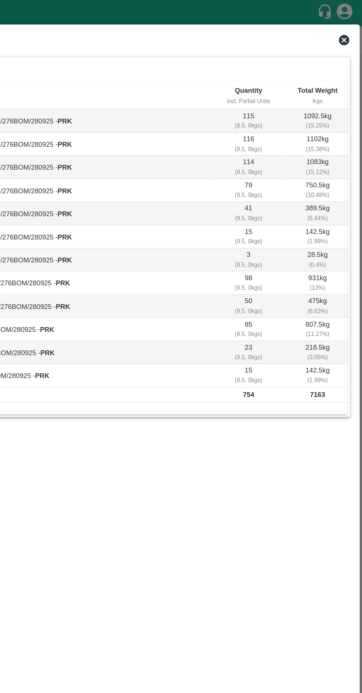
click at [346, 29] on icon at bounding box center [349, 28] width 7 height 7
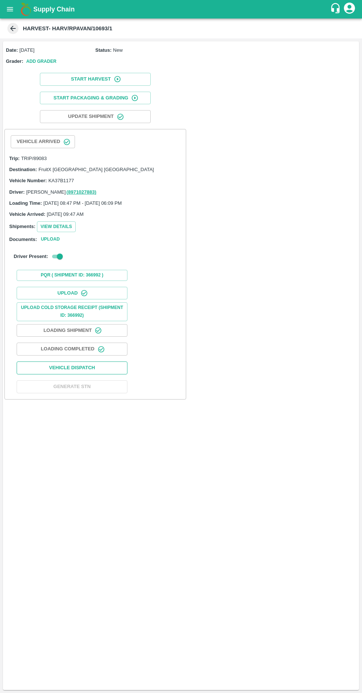
click at [57, 364] on button "Vehicle Dispatch" at bounding box center [72, 368] width 111 height 13
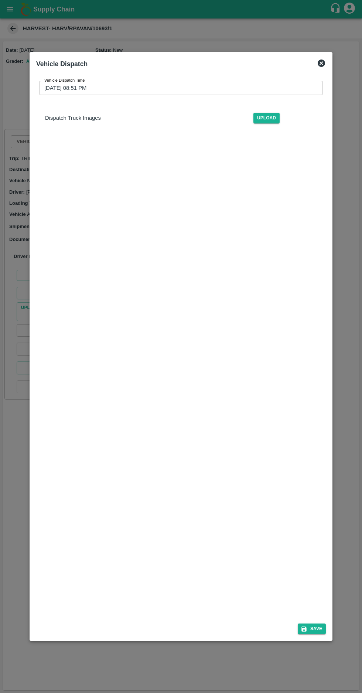
click at [56, 81] on input "[DATE] 08:51 PM" at bounding box center [178, 88] width 279 height 14
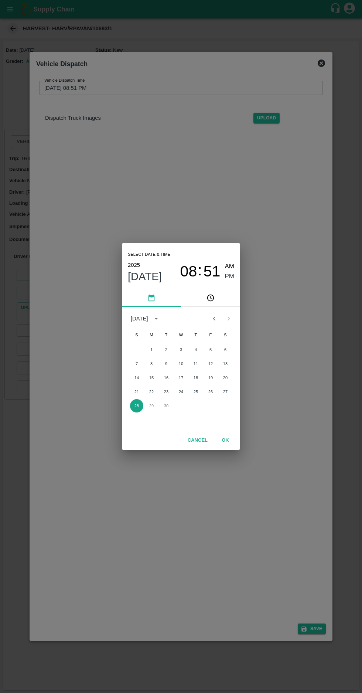
click at [134, 405] on button "28" at bounding box center [136, 405] width 13 height 13
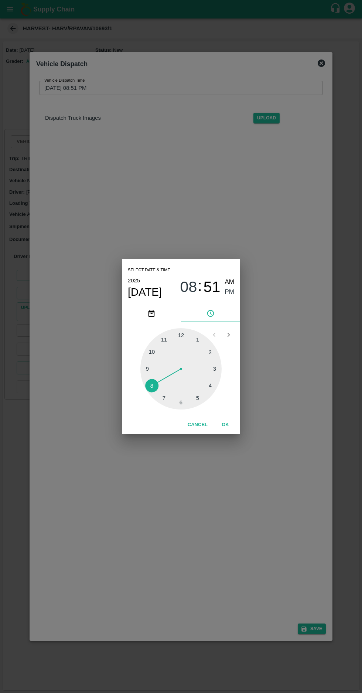
click at [183, 405] on div at bounding box center [181, 368] width 81 height 81
click at [201, 401] on div at bounding box center [181, 368] width 81 height 81
type input "[DATE] 06:25 PM"
click at [228, 294] on span "PM" at bounding box center [230, 292] width 10 height 10
click at [225, 425] on button "OK" at bounding box center [226, 425] width 24 height 13
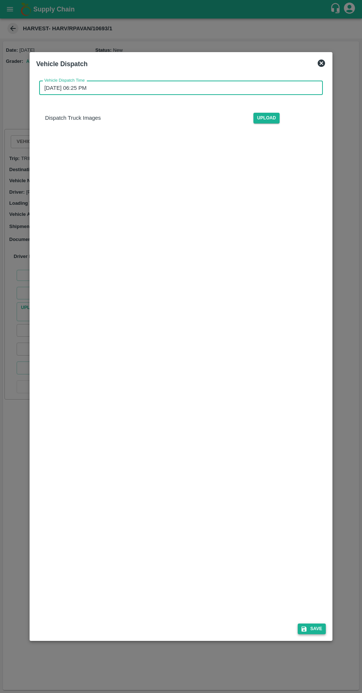
click at [322, 634] on button "Save" at bounding box center [312, 629] width 28 height 11
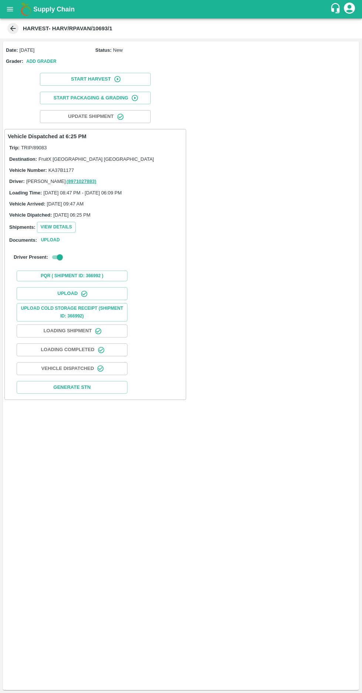
click at [12, 28] on icon at bounding box center [13, 29] width 6 height 6
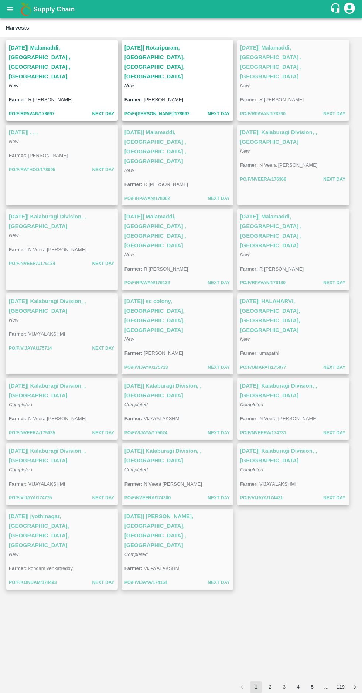
click at [10, 9] on icon "open drawer" at bounding box center [10, 9] width 6 height 4
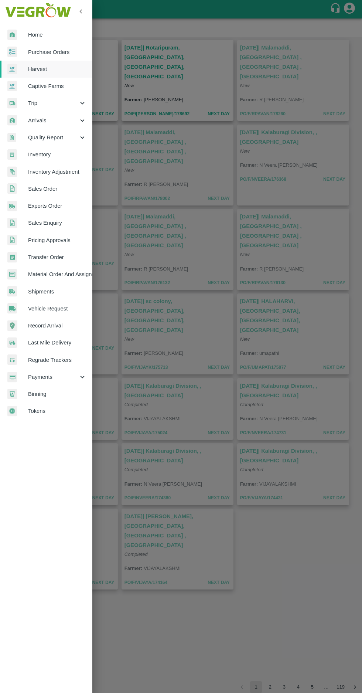
click at [41, 51] on span "Purchase Orders" at bounding box center [57, 52] width 58 height 8
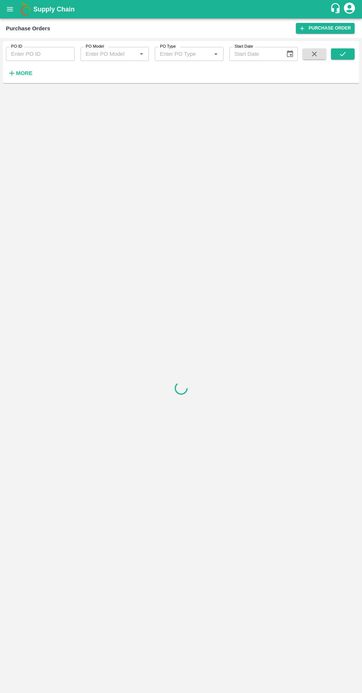
click at [14, 74] on icon "button" at bounding box center [12, 73] width 8 height 8
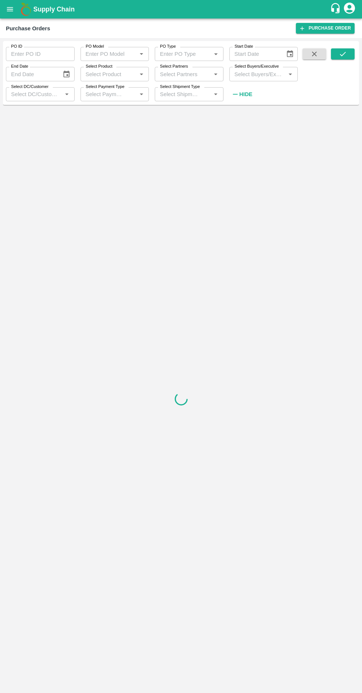
click at [251, 72] on input "Select Buyers/Executive" at bounding box center [258, 74] width 52 height 10
type input "afza"
click at [241, 111] on input "checkbox" at bounding box center [245, 112] width 15 height 15
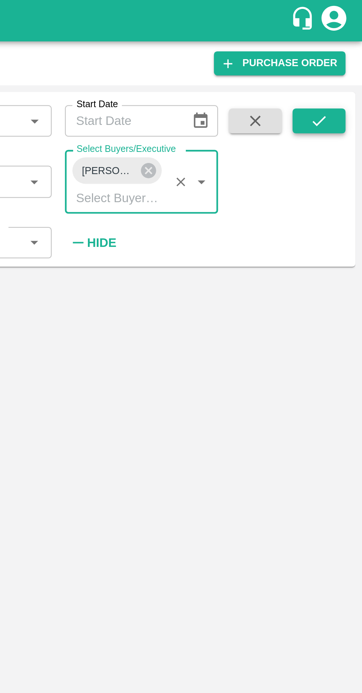
click at [339, 53] on icon "submit" at bounding box center [343, 54] width 8 height 8
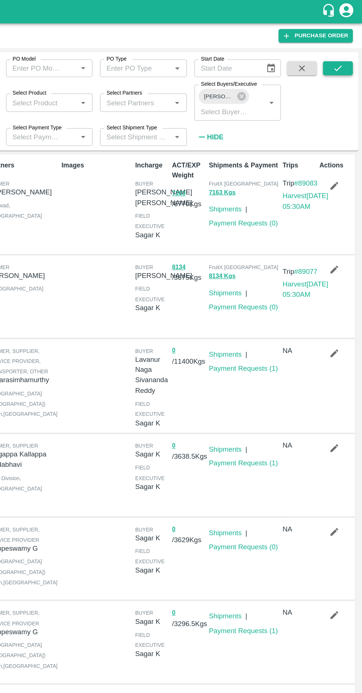
click at [336, 51] on button "submit" at bounding box center [343, 53] width 24 height 11
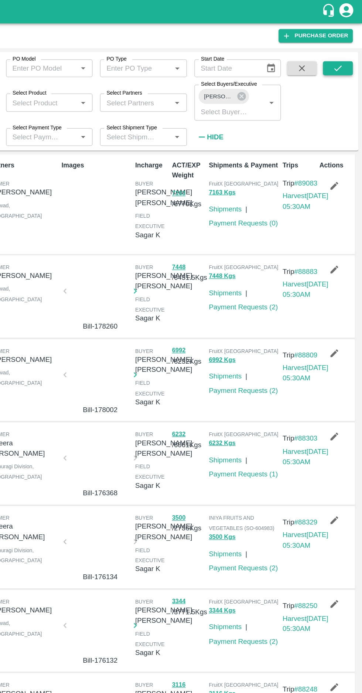
scroll to position [1, 0]
